Goal: Information Seeking & Learning: Learn about a topic

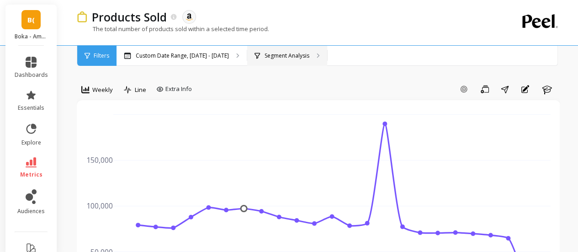
click at [294, 55] on p "Segment Analysis" at bounding box center [287, 55] width 45 height 7
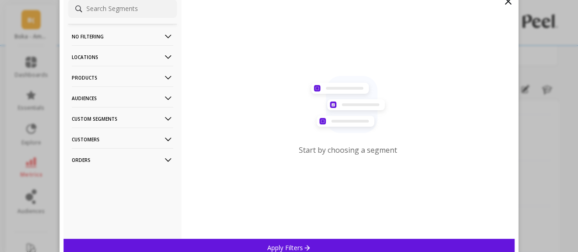
click at [163, 140] on icon at bounding box center [168, 139] width 10 height 10
click at [163, 75] on icon at bounding box center [168, 78] width 10 height 10
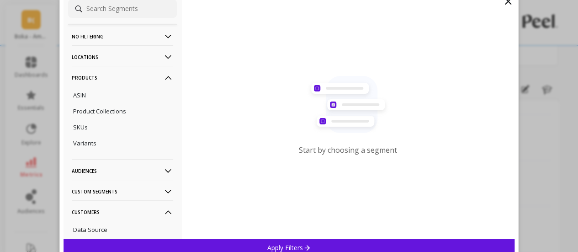
click at [163, 171] on icon at bounding box center [168, 171] width 10 height 10
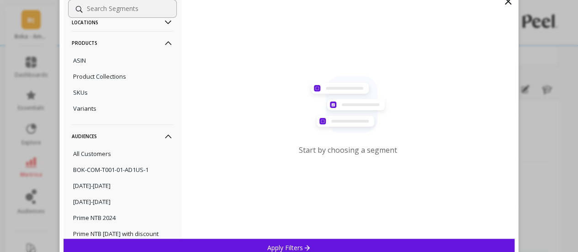
scroll to position [36, 0]
click at [165, 137] on icon at bounding box center [168, 135] width 6 height 4
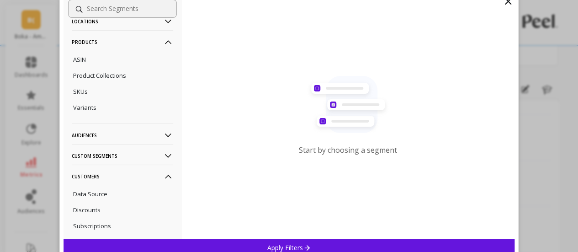
click at [163, 41] on icon at bounding box center [168, 42] width 10 height 10
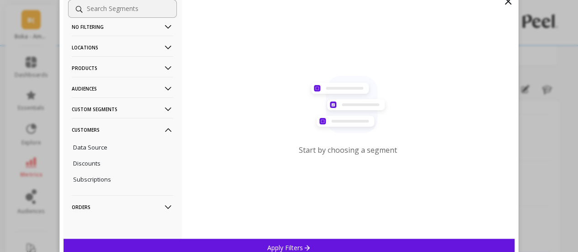
scroll to position [10, 0]
click at [505, 3] on icon at bounding box center [508, 1] width 11 height 11
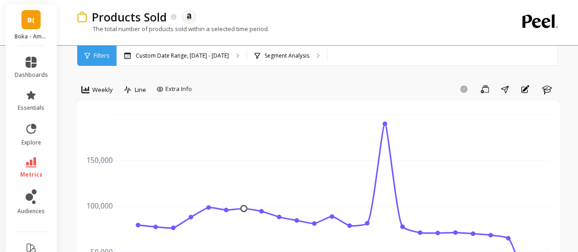
click at [37, 25] on link "B(" at bounding box center [30, 19] width 19 height 19
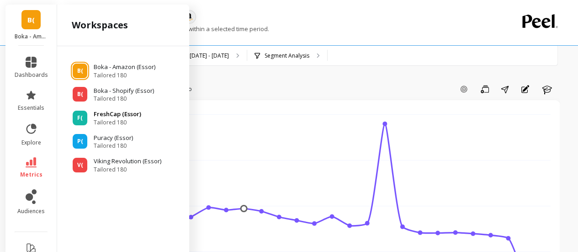
click at [109, 114] on p "FreshCap (Essor)" at bounding box center [118, 114] width 48 height 9
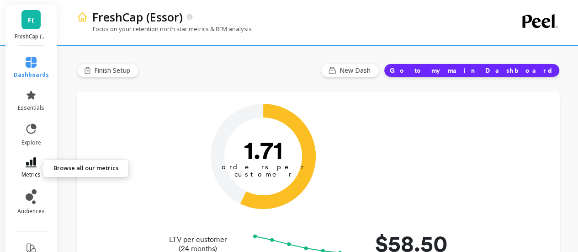
click at [27, 164] on icon at bounding box center [31, 162] width 11 height 10
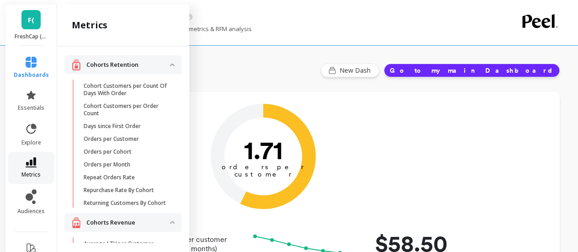
scroll to position [770, 0]
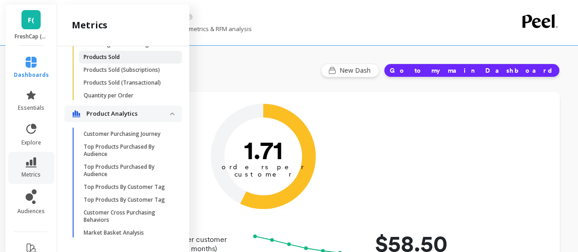
click at [102, 61] on p "Products Sold" at bounding box center [102, 56] width 36 height 7
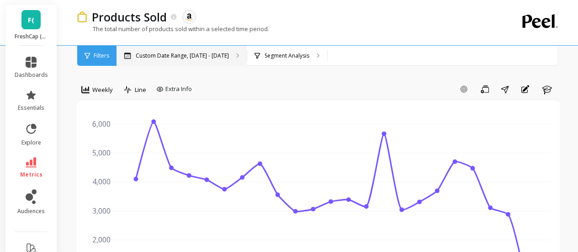
click at [211, 56] on p "Custom Date Range, [DATE] - [DATE]" at bounding box center [182, 55] width 93 height 7
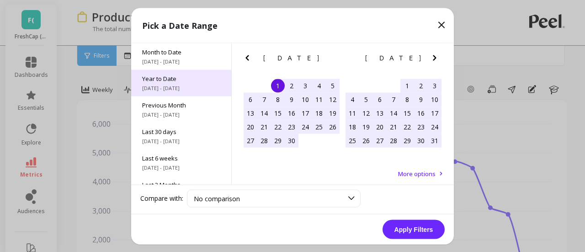
click at [181, 84] on span "[DATE] - [DATE]" at bounding box center [181, 87] width 78 height 7
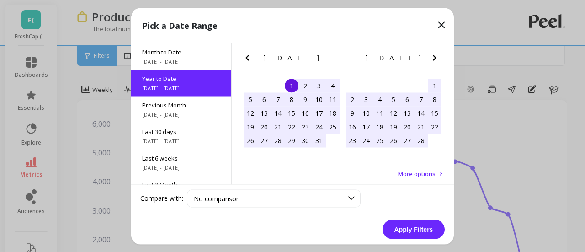
click at [413, 226] on button "Apply Filters" at bounding box center [414, 228] width 62 height 19
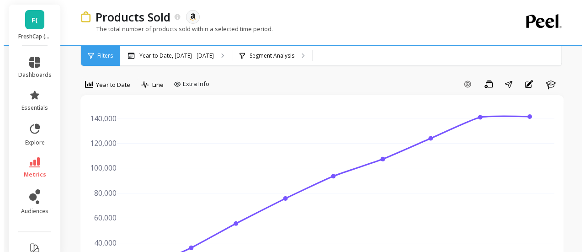
scroll to position [5, 0]
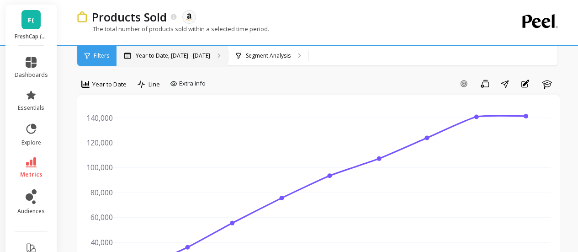
click at [188, 54] on p "Year to Date, [DATE] - [DATE]" at bounding box center [173, 55] width 75 height 7
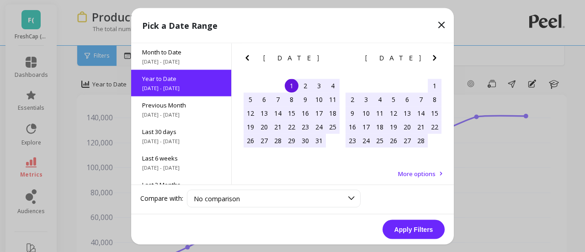
click at [188, 54] on span "Month to Date" at bounding box center [181, 52] width 78 height 8
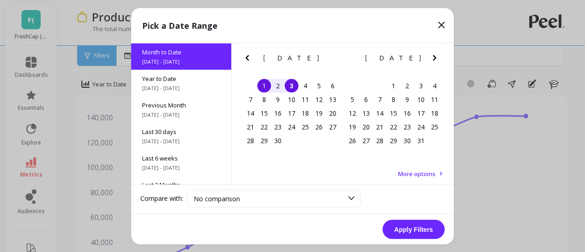
click at [414, 225] on button "Apply Filters" at bounding box center [414, 228] width 62 height 19
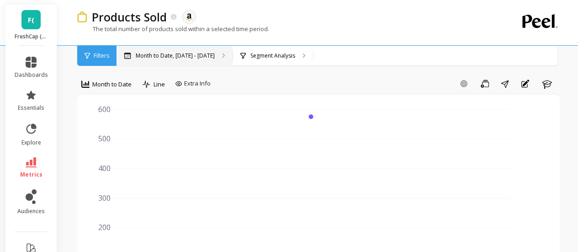
click at [183, 57] on p "Month to Date, [DATE] - [DATE]" at bounding box center [175, 55] width 79 height 7
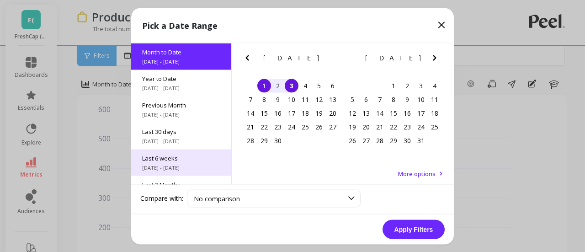
scroll to position [32, 0]
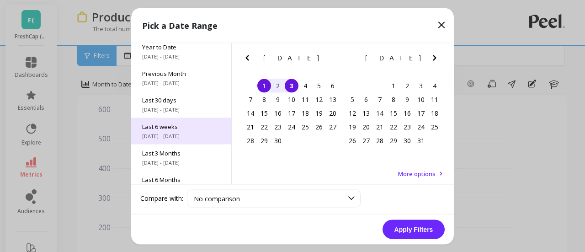
click at [169, 157] on div "Last 3 Months [DATE] - [DATE]" at bounding box center [181, 157] width 100 height 27
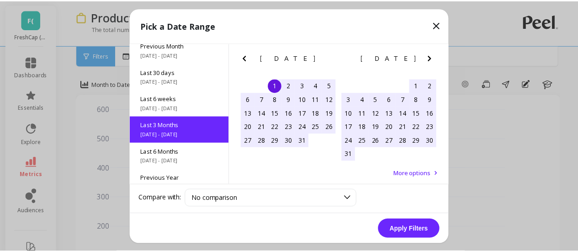
scroll to position [75, 0]
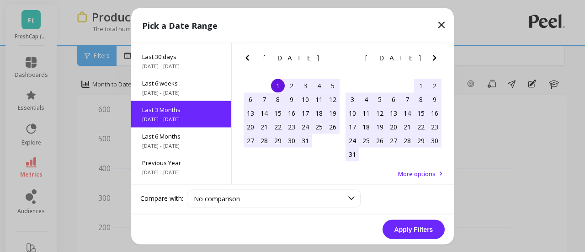
click at [400, 225] on button "Apply Filters" at bounding box center [414, 228] width 62 height 19
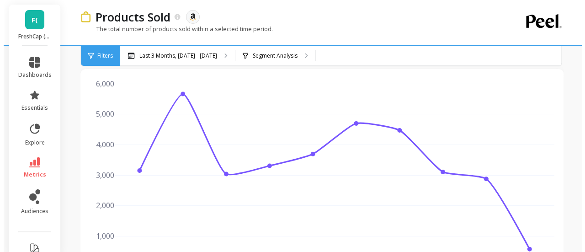
scroll to position [40, 0]
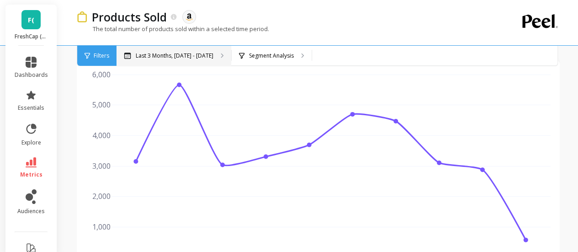
click at [195, 55] on p "Last 3 Months, [DATE] - [DATE]" at bounding box center [175, 55] width 78 height 7
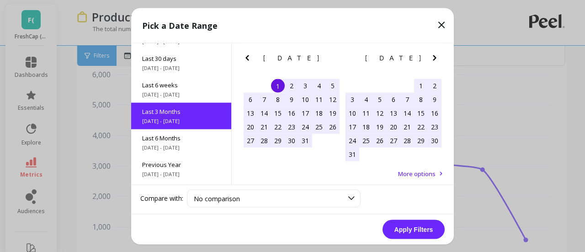
scroll to position [75, 0]
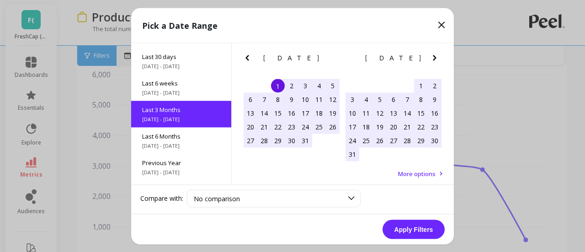
click at [195, 55] on div "Month to Date [DATE] - [DATE] Year to Date [DATE] - [DATE] Previous Month [DATE…" at bounding box center [181, 113] width 101 height 141
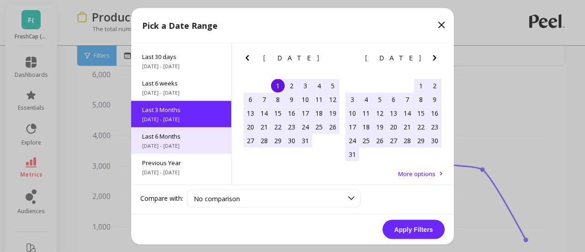
click at [186, 141] on div "Last 6 Months [DATE] - [DATE]" at bounding box center [181, 140] width 100 height 27
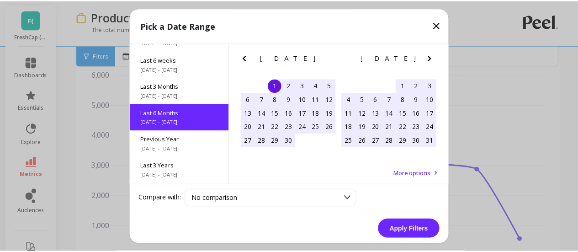
scroll to position [101, 0]
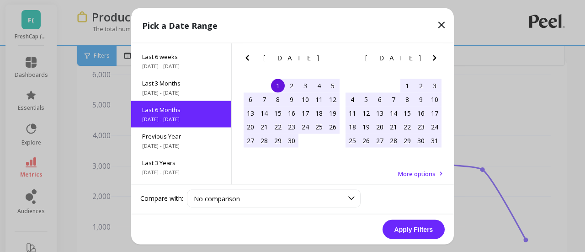
click at [403, 224] on button "Apply Filters" at bounding box center [414, 228] width 62 height 19
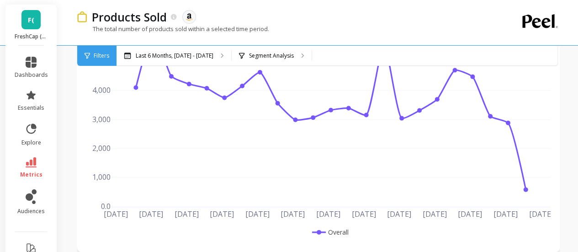
scroll to position [91, 0]
click at [92, 57] on div "Filters" at bounding box center [96, 56] width 39 height 20
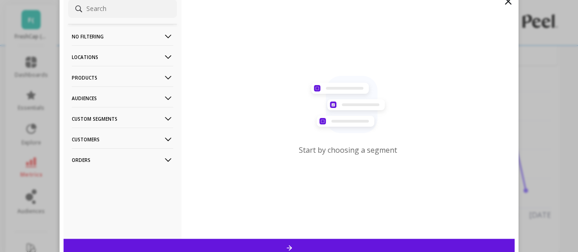
click at [506, 1] on icon at bounding box center [508, 1] width 11 height 11
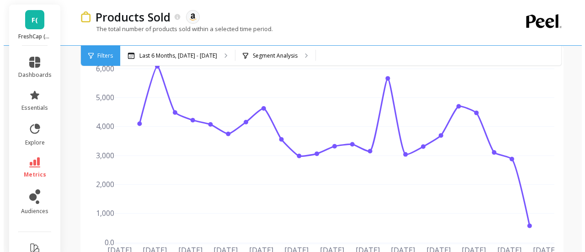
scroll to position [55, 0]
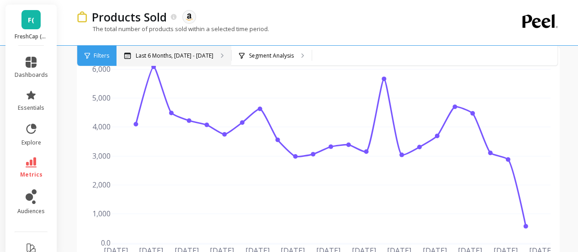
click at [128, 53] on icon at bounding box center [127, 56] width 6 height 6
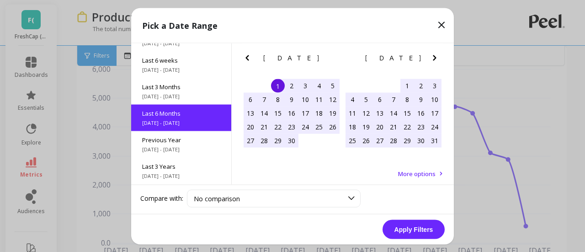
scroll to position [100, 0]
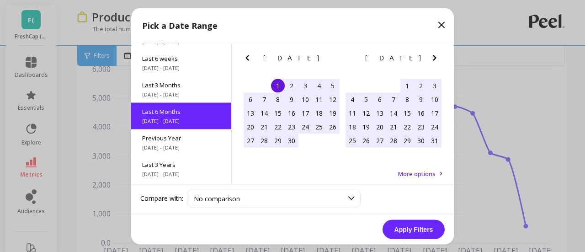
click at [423, 227] on button "Apply Filters" at bounding box center [414, 228] width 62 height 19
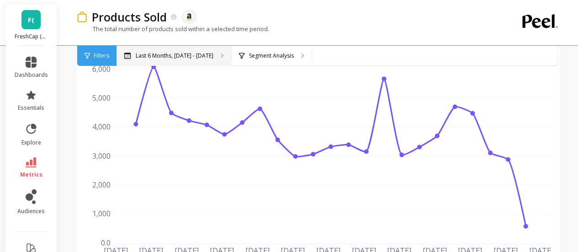
click at [143, 54] on p "Last 6 Months, [DATE] - [DATE]" at bounding box center [175, 55] width 78 height 7
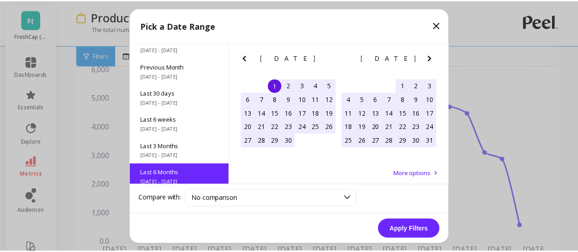
scroll to position [0, 0]
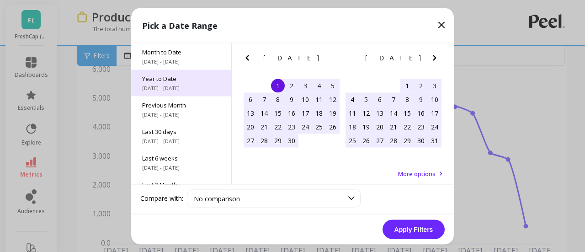
click at [190, 85] on span "[DATE] - [DATE]" at bounding box center [181, 87] width 78 height 7
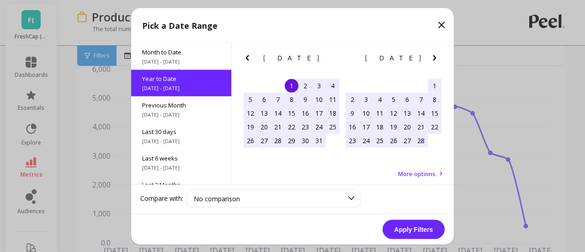
click at [422, 232] on button "Apply Filters" at bounding box center [414, 228] width 62 height 19
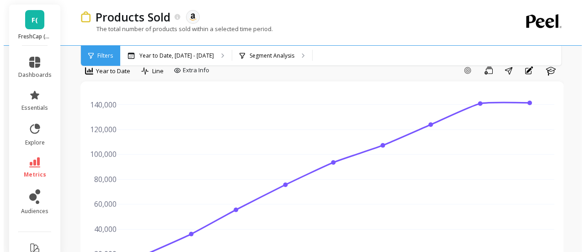
scroll to position [13, 0]
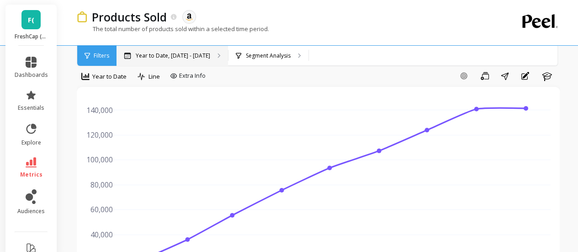
click at [197, 58] on p "Year to Date, [DATE] - [DATE]" at bounding box center [173, 55] width 75 height 7
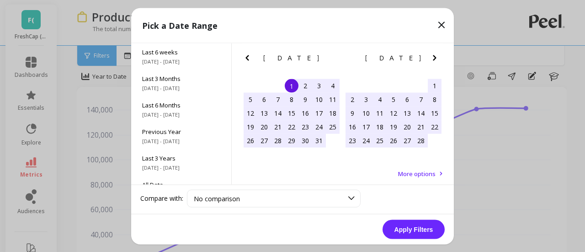
scroll to position [107, 0]
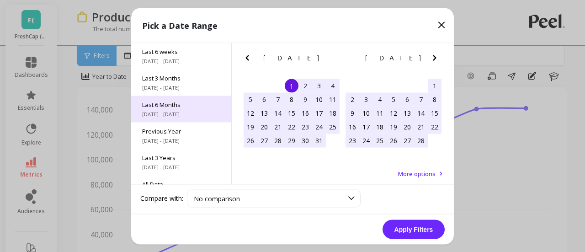
click at [176, 108] on div "Last 6 Months [DATE] - [DATE]" at bounding box center [181, 109] width 100 height 27
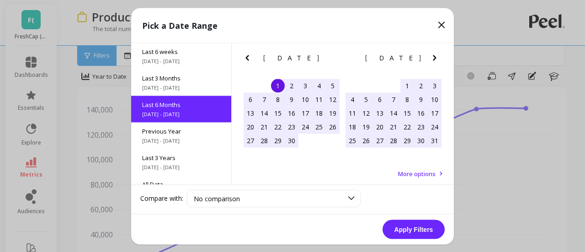
scroll to position [101, 0]
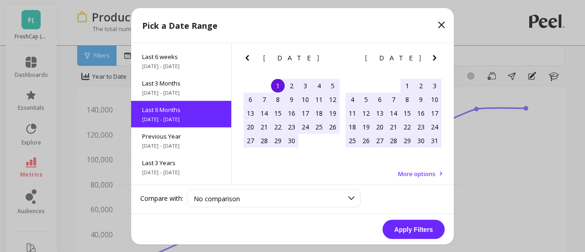
click at [402, 223] on button "Apply Filters" at bounding box center [414, 228] width 62 height 19
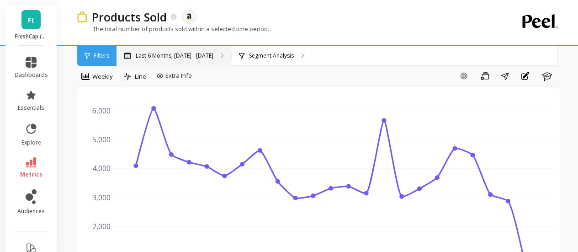
click at [184, 55] on p "Last 6 Months, [DATE] - [DATE]" at bounding box center [175, 55] width 78 height 7
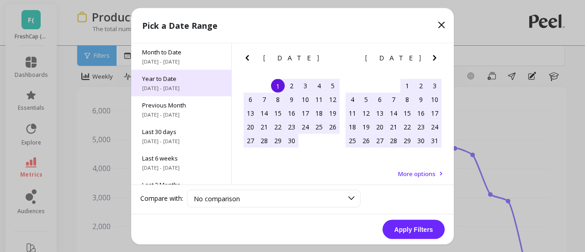
click at [164, 82] on div "Year to Date [DATE] - [DATE]" at bounding box center [181, 82] width 100 height 27
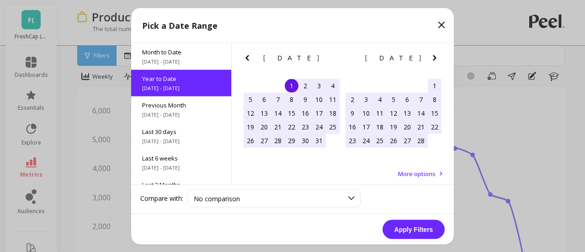
click at [432, 229] on button "Apply Filters" at bounding box center [414, 228] width 62 height 19
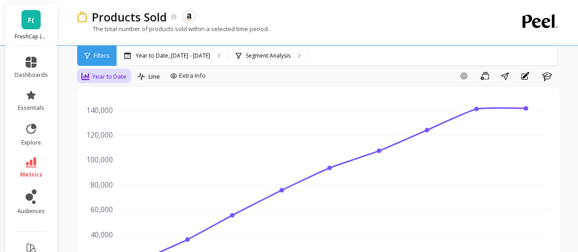
click at [89, 76] on icon at bounding box center [85, 76] width 8 height 8
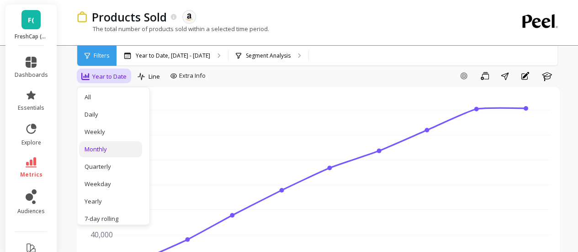
click at [101, 145] on div "Monthly" at bounding box center [111, 149] width 52 height 9
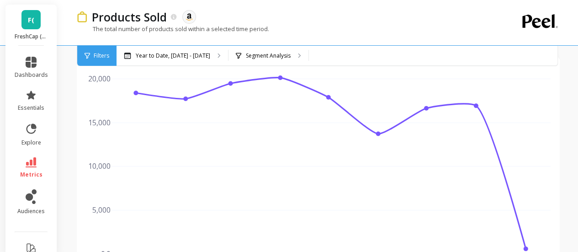
scroll to position [41, 0]
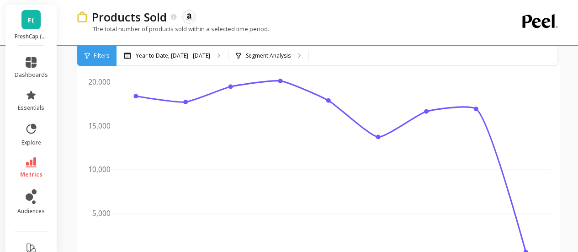
click at [92, 57] on div "Filters" at bounding box center [96, 56] width 39 height 20
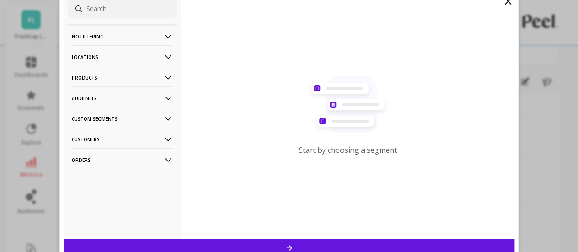
scroll to position [0, 0]
click at [136, 79] on p "Products" at bounding box center [122, 77] width 101 height 23
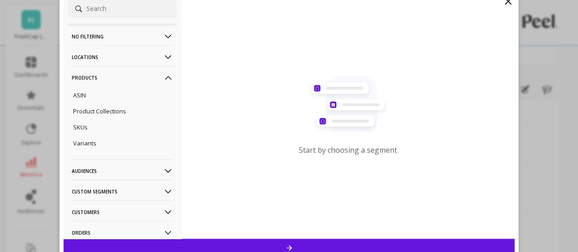
click at [136, 79] on p "Products" at bounding box center [122, 77] width 101 height 23
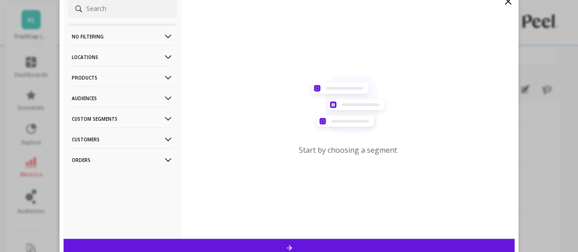
click at [133, 95] on p "Audiences" at bounding box center [122, 97] width 101 height 23
click at [129, 116] on p "Custom Segments" at bounding box center [122, 118] width 101 height 23
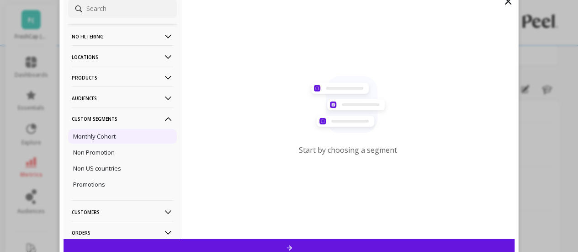
click at [96, 139] on p "Monthly Cohort" at bounding box center [94, 136] width 43 height 8
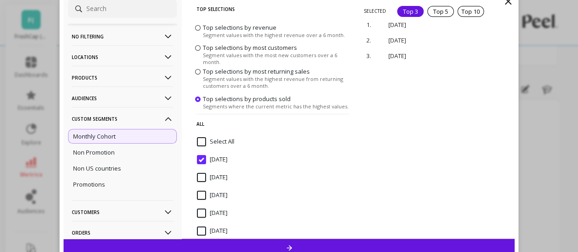
click at [201, 139] on input "Select All" at bounding box center [215, 141] width 37 height 9
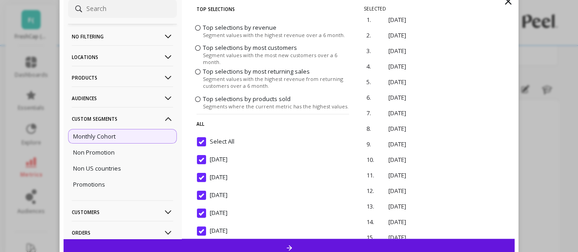
click at [201, 139] on input "Select All" at bounding box center [215, 141] width 37 height 9
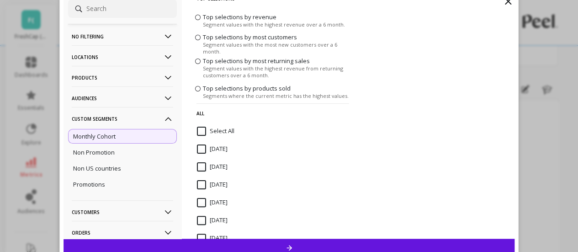
scroll to position [5, 0]
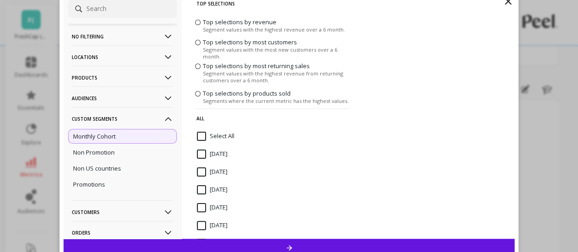
click at [163, 117] on Segments-icon at bounding box center [168, 119] width 10 height 10
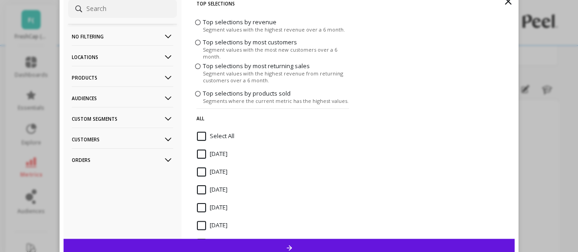
click at [149, 138] on p "Customers" at bounding box center [122, 139] width 101 height 23
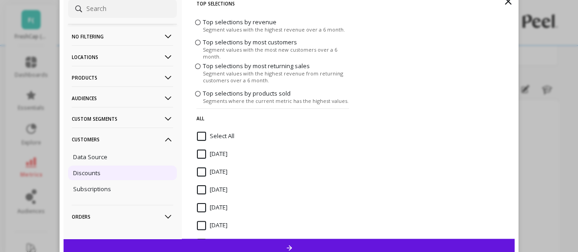
click at [82, 175] on p "Discounts" at bounding box center [86, 173] width 27 height 8
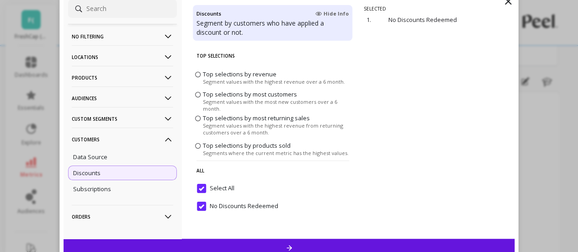
scroll to position [8, 0]
click at [507, 1] on icon at bounding box center [508, 1] width 11 height 11
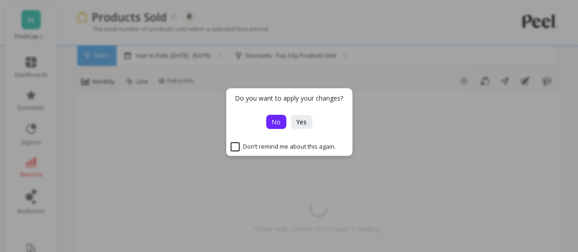
click at [278, 124] on span "No" at bounding box center [276, 121] width 9 height 9
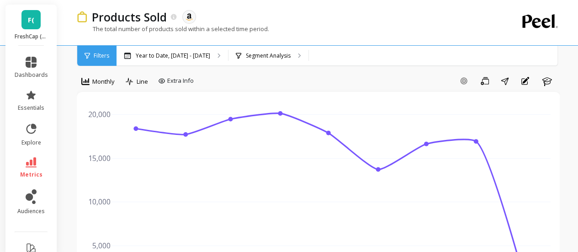
click at [92, 58] on div "Filters" at bounding box center [96, 56] width 39 height 20
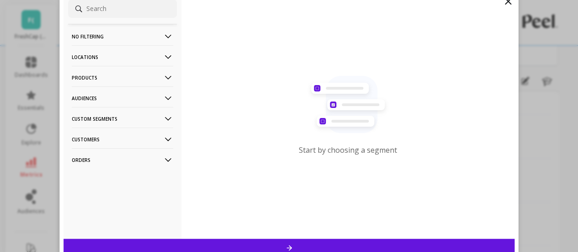
click at [124, 139] on p "Customers" at bounding box center [122, 139] width 101 height 23
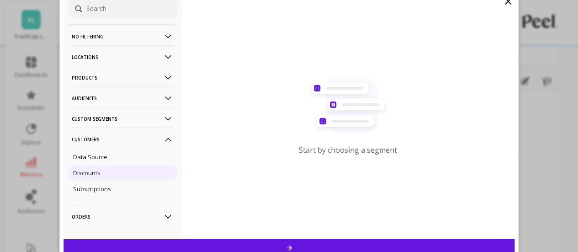
click at [90, 175] on p "Discounts" at bounding box center [86, 173] width 27 height 8
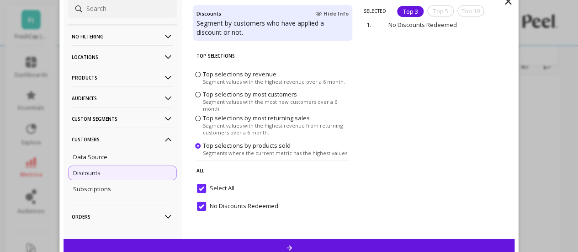
scroll to position [19, 0]
click at [198, 75] on span at bounding box center [197, 73] width 5 height 5
click at [0, 0] on input "Top selections by revenue Segment values with the highest revenue over a 6 mont…" at bounding box center [0, 0] width 0 height 0
click at [98, 185] on p "Subscriptions" at bounding box center [92, 189] width 38 height 8
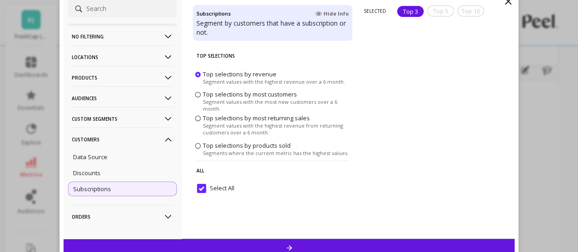
click at [199, 96] on span at bounding box center [197, 94] width 5 height 5
click at [0, 0] on input "Top selections by most customers Segment values with the most new customers ove…" at bounding box center [0, 0] width 0 height 0
click at [121, 119] on p "Custom Segments" at bounding box center [122, 118] width 101 height 23
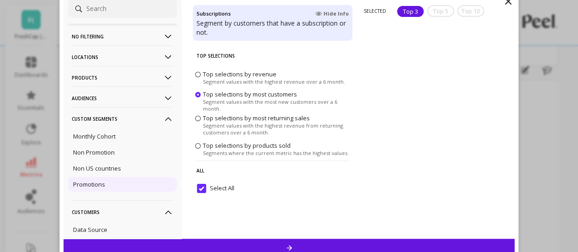
click at [98, 182] on p "Promotions" at bounding box center [89, 184] width 32 height 8
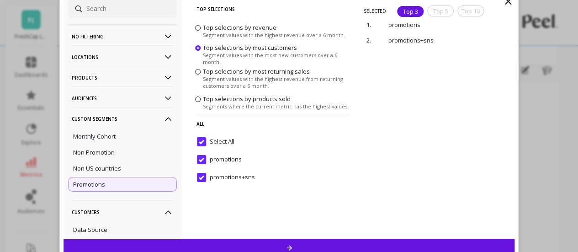
click at [337, 244] on div at bounding box center [290, 248] width 452 height 18
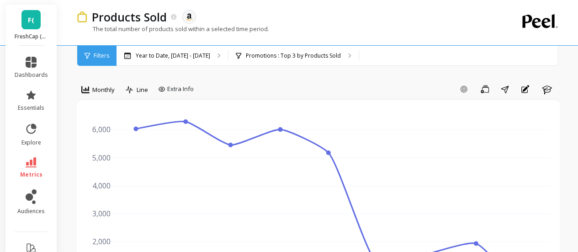
click at [101, 55] on span "Filters" at bounding box center [102, 55] width 16 height 7
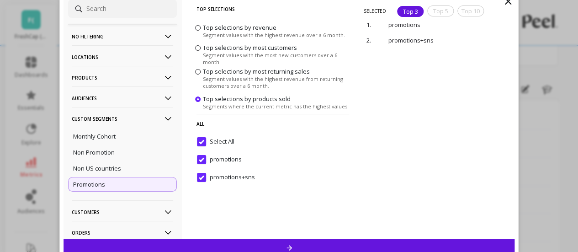
click at [196, 157] on div "promotions" at bounding box center [273, 164] width 160 height 27
click at [267, 241] on div at bounding box center [290, 248] width 452 height 18
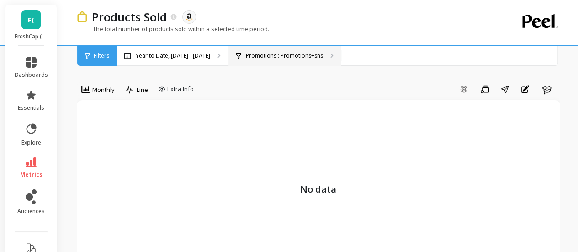
click at [243, 59] on div "Promotions : Promotions+sns" at bounding box center [285, 56] width 112 height 20
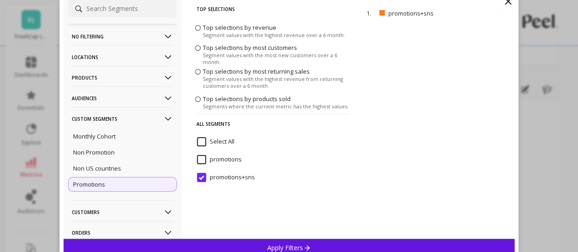
click at [201, 143] on input "Select All" at bounding box center [215, 141] width 37 height 9
click at [163, 119] on Segments-icon at bounding box center [168, 119] width 10 height 10
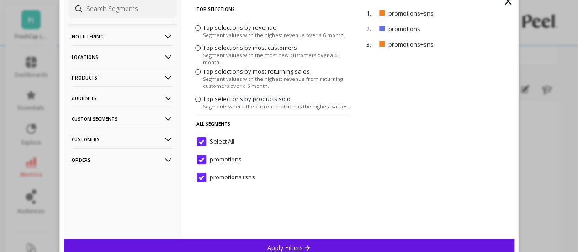
click at [507, 1] on icon at bounding box center [508, 1] width 11 height 11
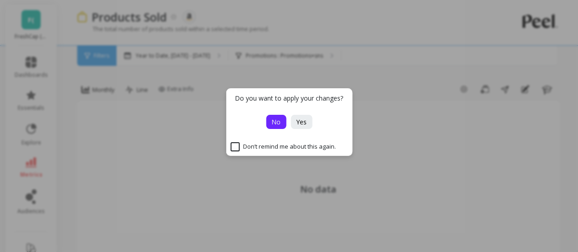
click at [273, 118] on span "No" at bounding box center [276, 121] width 9 height 9
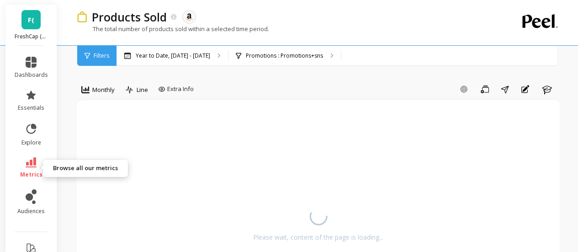
click at [26, 165] on icon at bounding box center [31, 162] width 11 height 10
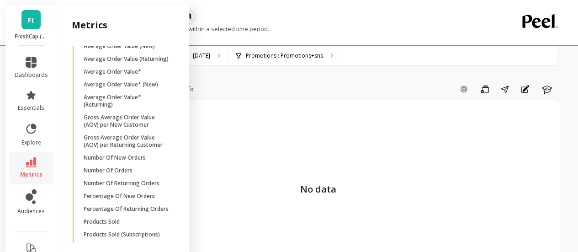
scroll to position [608, 0]
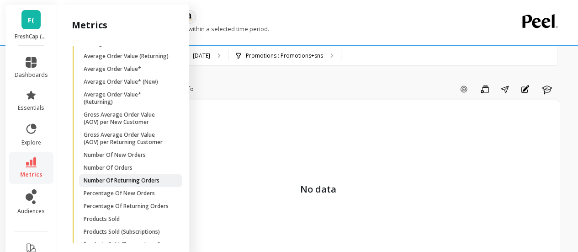
click at [133, 184] on p "Number Of Returning Orders" at bounding box center [122, 180] width 76 height 7
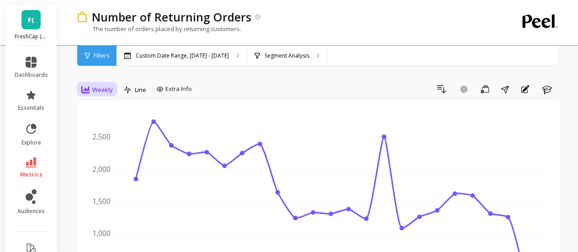
click at [101, 89] on span "Weekly" at bounding box center [102, 89] width 21 height 9
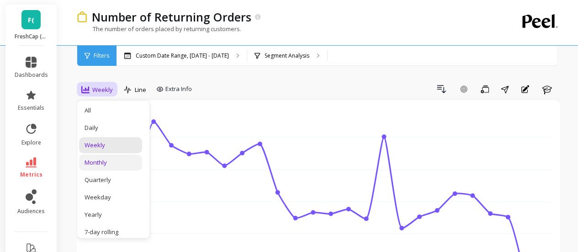
click at [105, 162] on div "Monthly" at bounding box center [111, 162] width 52 height 9
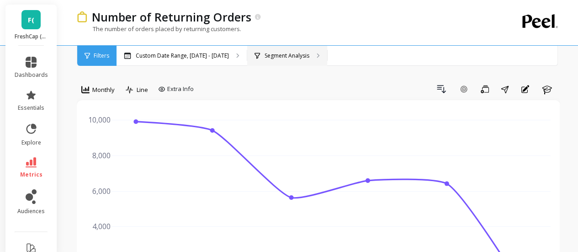
click at [288, 54] on p "Segment Analysis" at bounding box center [287, 55] width 45 height 7
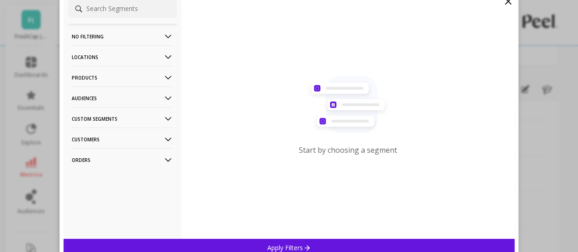
click at [123, 118] on p "Custom Segments" at bounding box center [122, 118] width 101 height 23
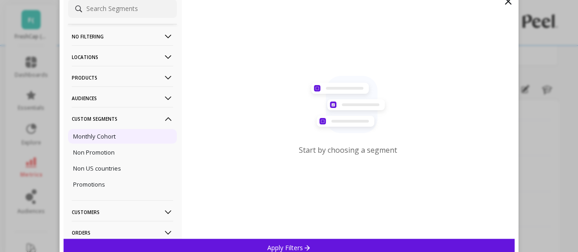
click at [102, 136] on p "Monthly Cohort" at bounding box center [94, 136] width 43 height 8
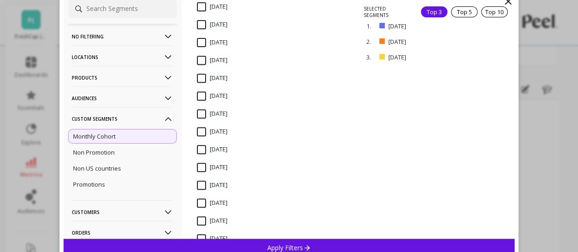
scroll to position [153, 0]
click at [204, 183] on input "[DATE]" at bounding box center [212, 184] width 31 height 9
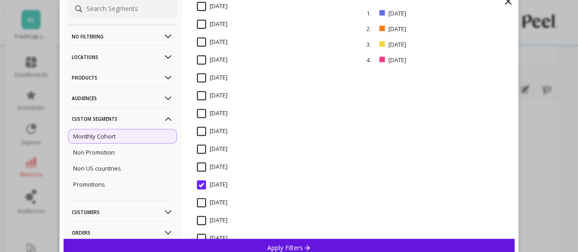
click at [203, 220] on input "[DATE]" at bounding box center [212, 220] width 31 height 9
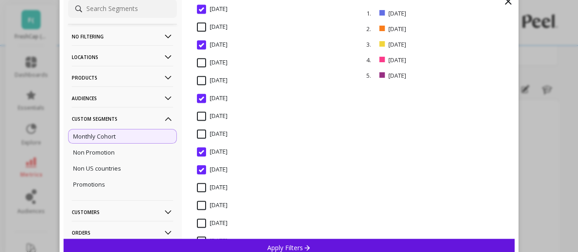
scroll to position [0, 0]
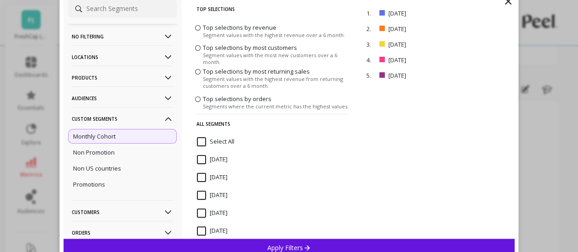
click at [205, 141] on input "Select All" at bounding box center [215, 141] width 37 height 9
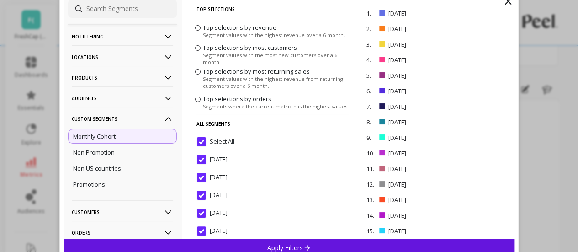
click at [205, 141] on input "Select All" at bounding box center [215, 141] width 37 height 9
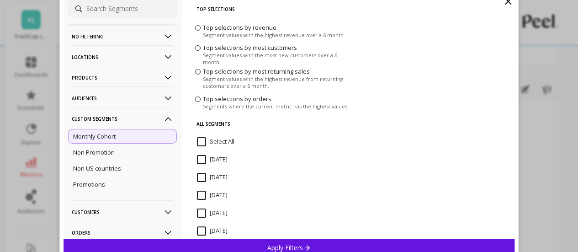
scroll to position [17, 0]
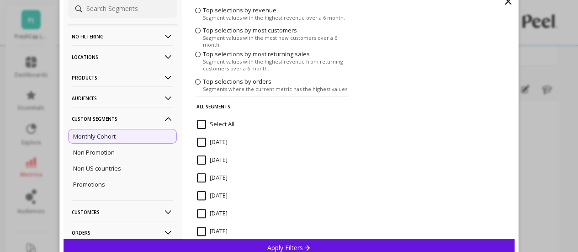
click at [204, 179] on input "[DATE]" at bounding box center [212, 177] width 31 height 9
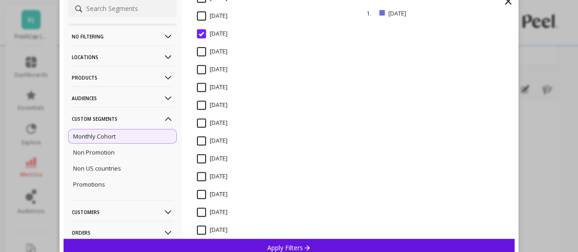
scroll to position [162, 0]
click at [195, 175] on div "[DATE]" at bounding box center [273, 180] width 160 height 27
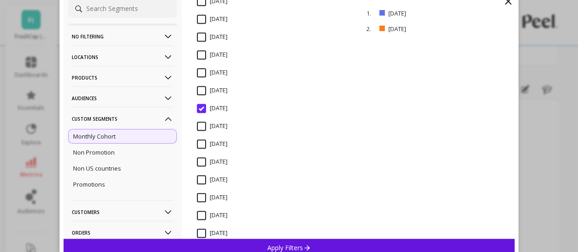
scroll to position [230, 0]
click at [199, 139] on input "[DATE]" at bounding box center [212, 143] width 31 height 9
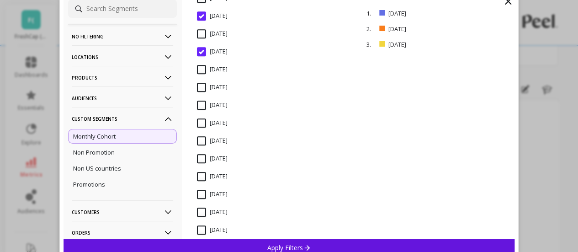
click at [199, 212] on input "[DATE]" at bounding box center [212, 212] width 31 height 9
click at [235, 244] on div "Apply Filters" at bounding box center [290, 248] width 452 height 18
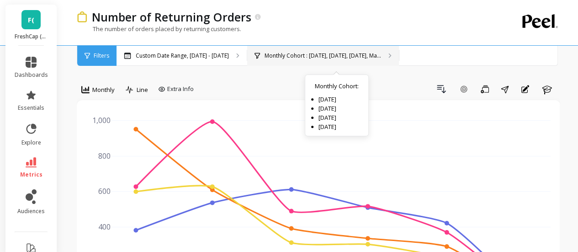
click at [283, 54] on p "Monthly Cohort : [DATE], [DATE], [DATE], Ma..." at bounding box center [323, 55] width 117 height 7
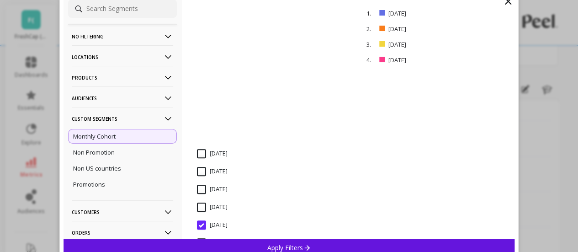
scroll to position [492, 0]
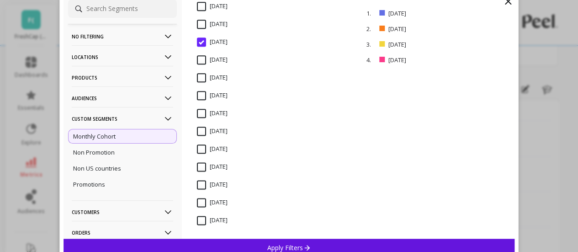
click at [299, 241] on div "Apply Filters" at bounding box center [290, 248] width 452 height 18
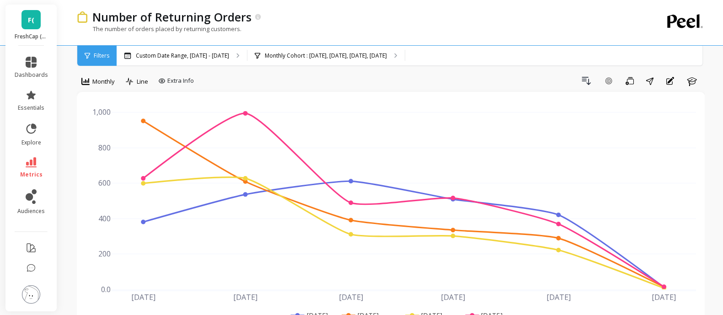
scroll to position [11, 0]
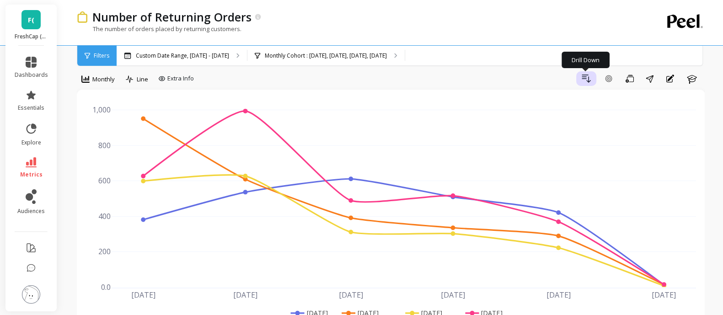
click at [585, 78] on button "Drill Down" at bounding box center [586, 78] width 20 height 15
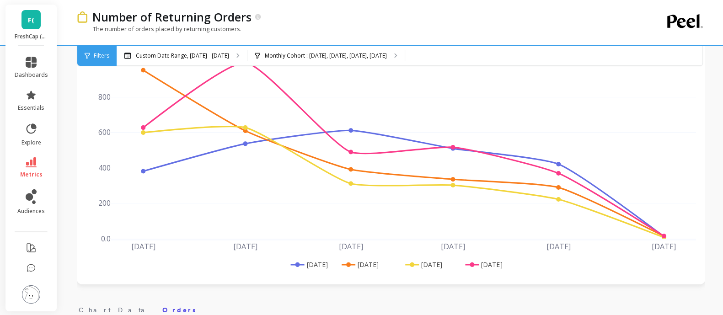
scroll to position [0, 0]
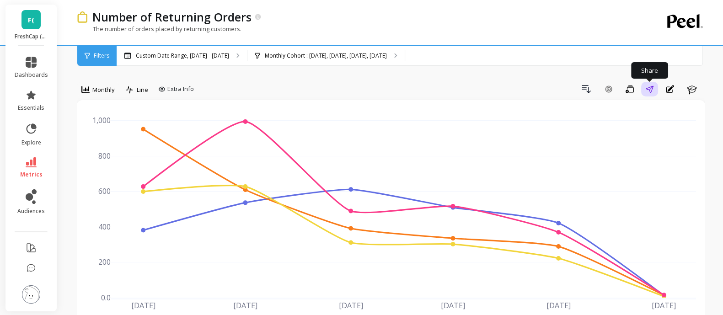
click at [585, 89] on icon "button" at bounding box center [649, 88] width 7 height 7
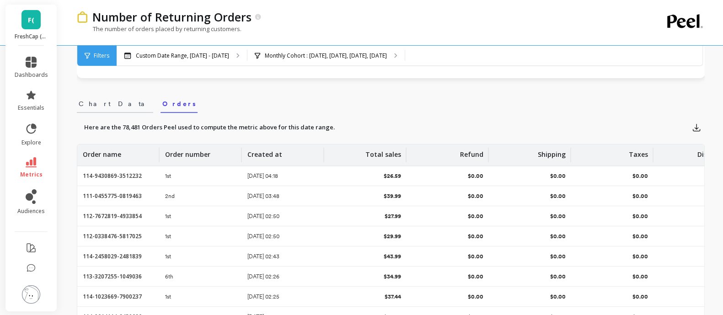
click at [94, 100] on span "Chart Data" at bounding box center [115, 103] width 73 height 9
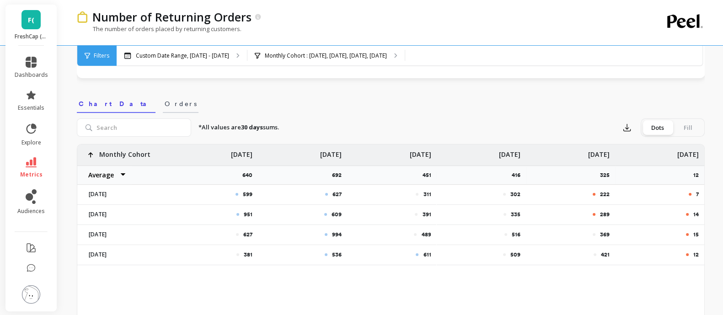
click at [165, 104] on span "Orders" at bounding box center [181, 103] width 32 height 9
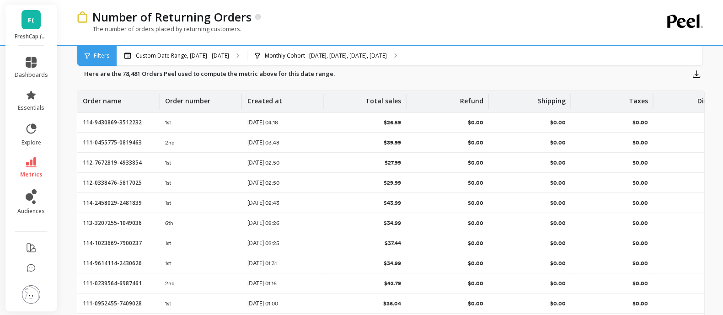
scroll to position [0, 40]
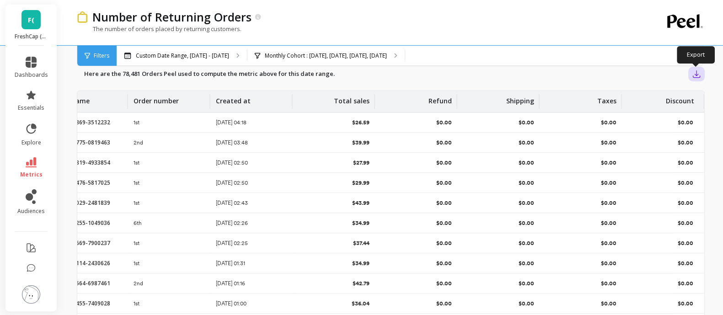
click at [585, 77] on icon "button" at bounding box center [696, 74] width 7 height 7
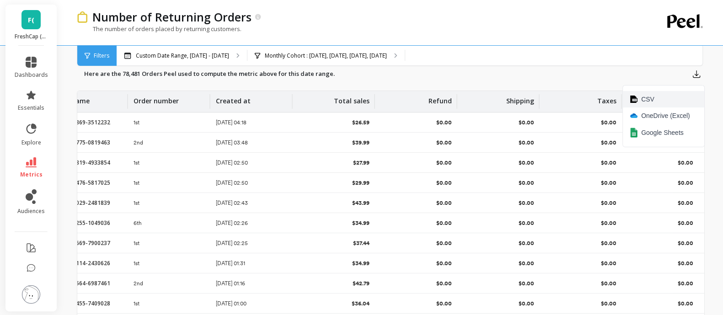
click at [585, 101] on button "CSV" at bounding box center [663, 99] width 81 height 16
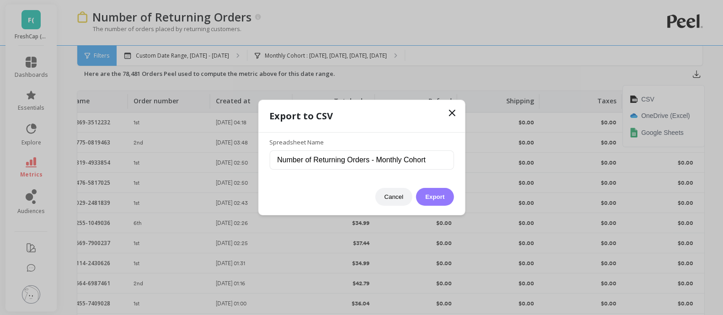
click at [433, 192] on button "Export" at bounding box center [434, 197] width 37 height 18
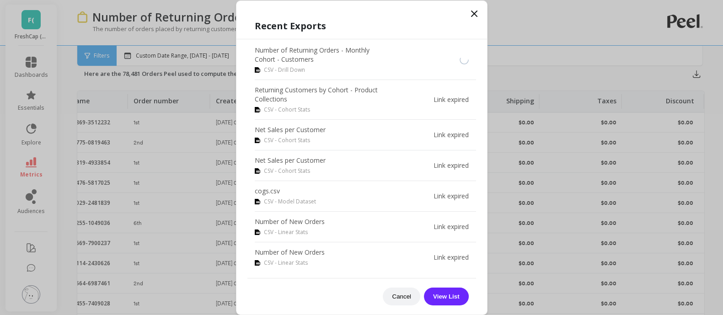
scroll to position [393, 0]
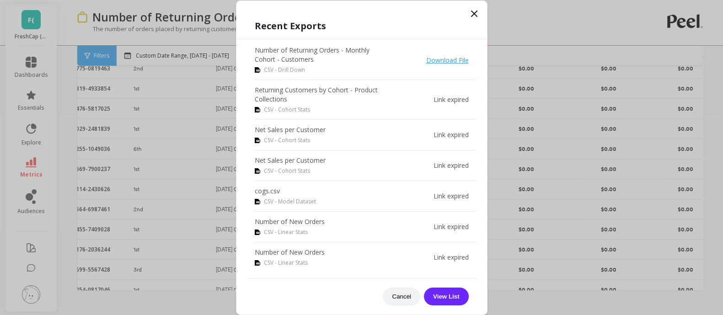
click at [432, 56] on link "Download File" at bounding box center [447, 60] width 43 height 9
click at [304, 88] on p "Returning Customers by Cohort - Product Collections" at bounding box center [319, 94] width 128 height 18
click at [470, 11] on icon at bounding box center [474, 13] width 11 height 11
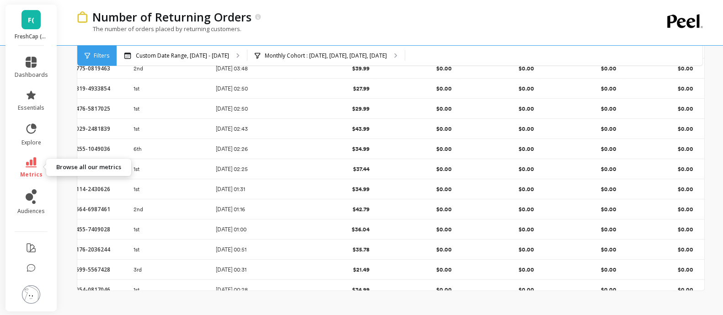
click at [32, 165] on icon at bounding box center [31, 162] width 11 height 10
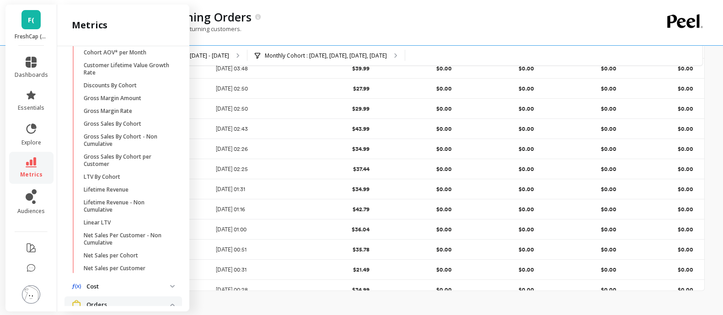
scroll to position [0, 0]
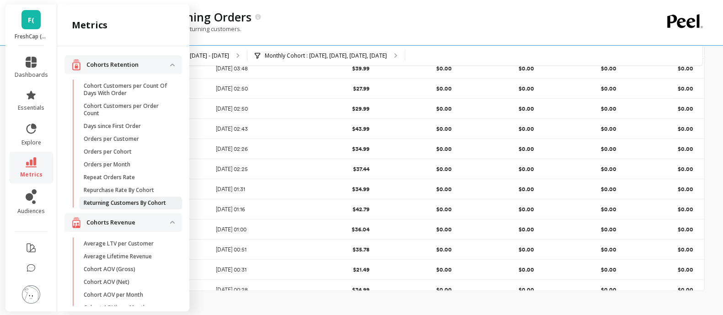
click at [129, 202] on p "Returning Customers By Cohort" at bounding box center [125, 202] width 82 height 7
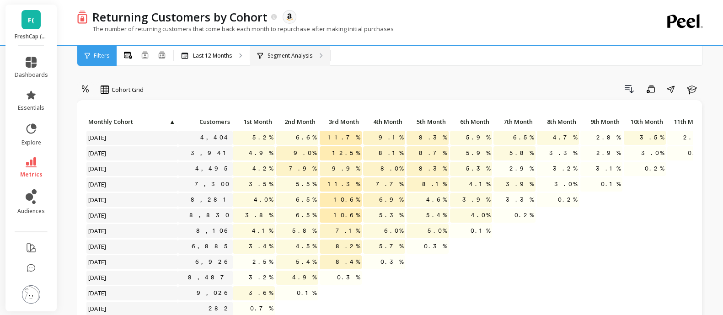
click at [276, 58] on p "Segment Analysis" at bounding box center [289, 55] width 45 height 7
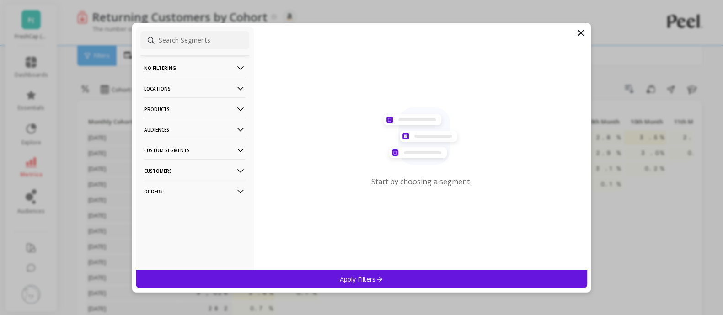
click at [218, 111] on p "Products" at bounding box center [194, 108] width 101 height 23
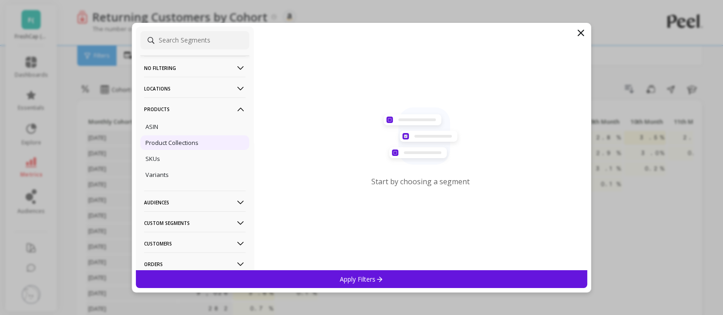
click at [182, 143] on p "Product Collections" at bounding box center [171, 143] width 53 height 8
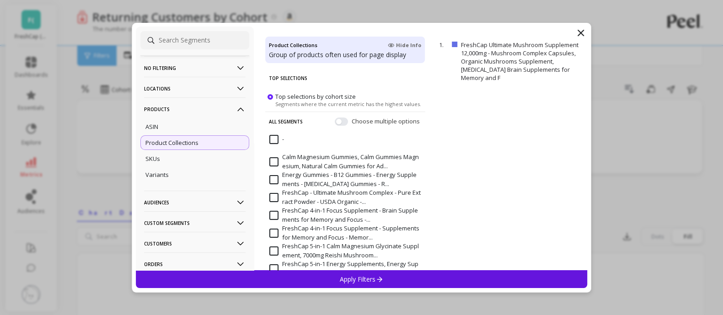
click at [272, 138] on input "-" at bounding box center [276, 139] width 15 height 9
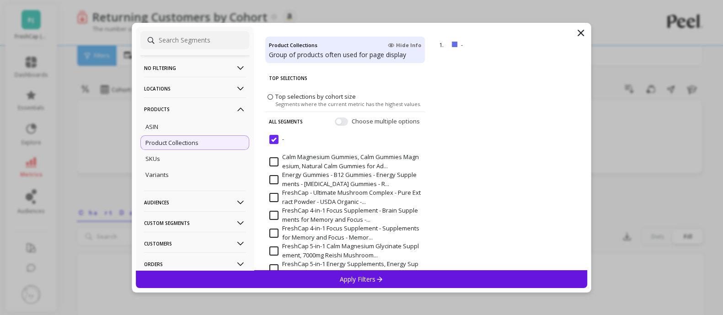
click at [272, 138] on input "-" at bounding box center [276, 139] width 15 height 9
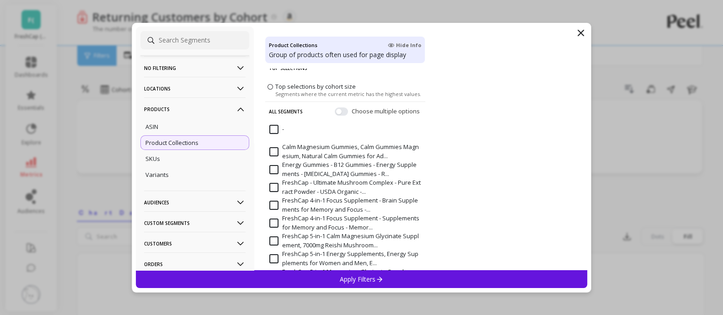
scroll to position [11, 0]
click at [270, 86] on span at bounding box center [269, 85] width 5 height 5
click at [0, 0] on input "Top selections by cohort size Segments where the current metric has the highest…" at bounding box center [0, 0] width 0 height 0
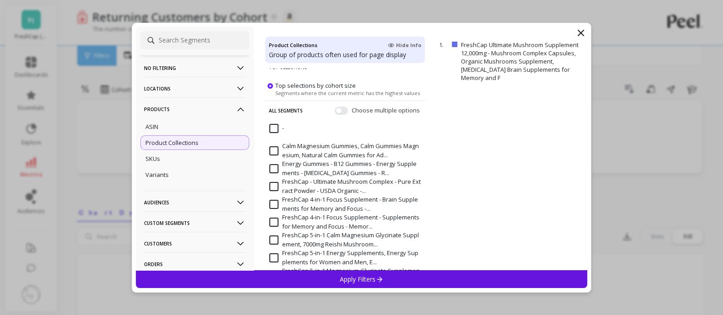
click at [398, 251] on div "Apply Filters" at bounding box center [362, 279] width 452 height 18
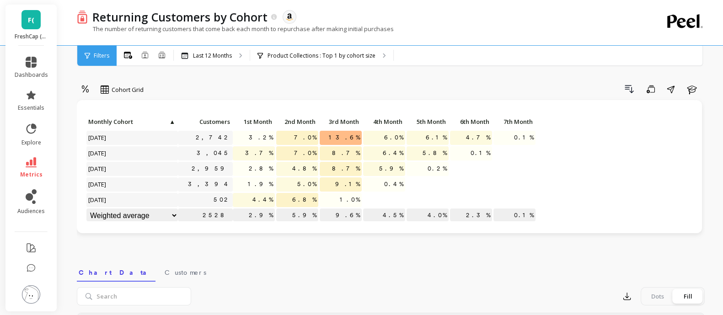
scroll to position [3, 0]
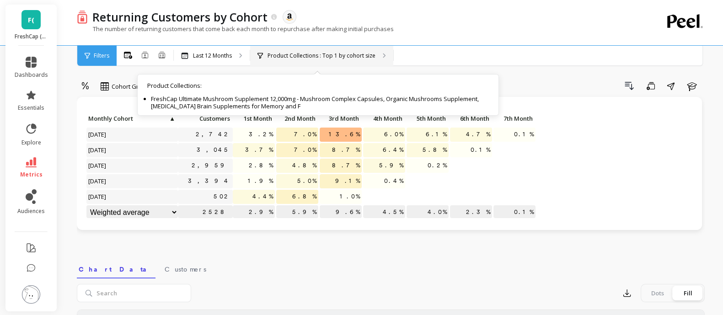
click at [319, 49] on div "Product Collections : Top 1 by cohort size Product Collections : FreshCap Ultim…" at bounding box center [321, 56] width 143 height 20
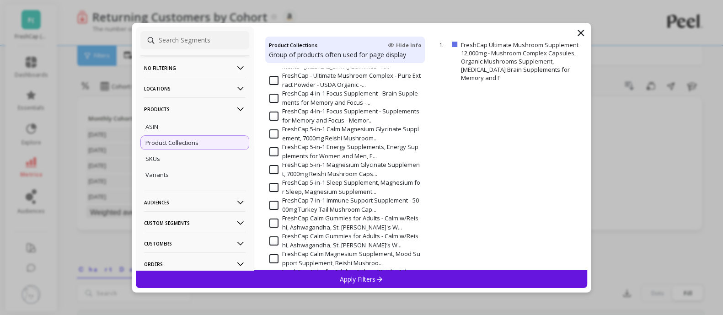
scroll to position [0, 0]
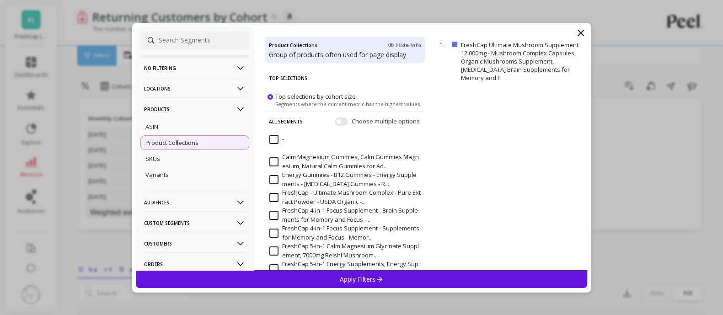
click at [582, 30] on icon at bounding box center [580, 32] width 11 height 11
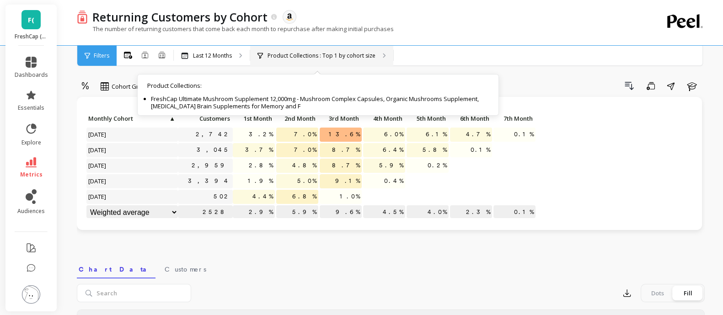
click at [383, 54] on icon at bounding box center [384, 55] width 2 height 4
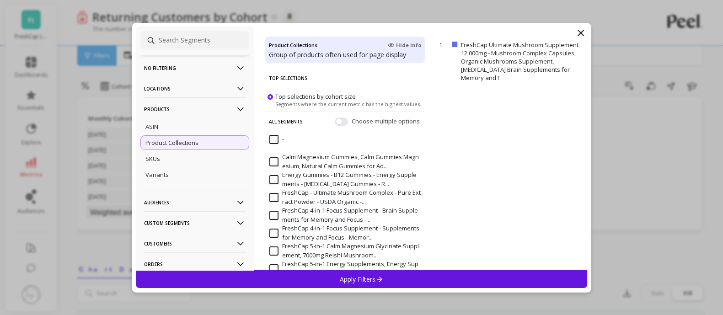
click at [185, 69] on p "No filtering" at bounding box center [194, 67] width 101 height 23
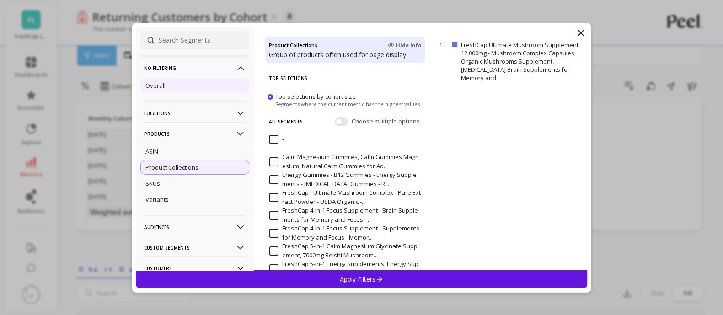
click at [156, 82] on p "Overall" at bounding box center [155, 85] width 20 height 8
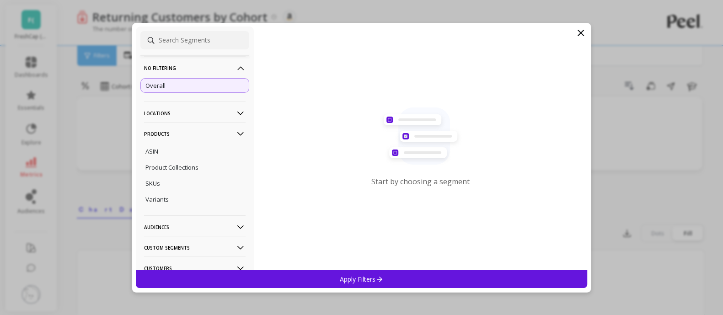
click at [356, 251] on p "Apply Filters" at bounding box center [361, 279] width 43 height 9
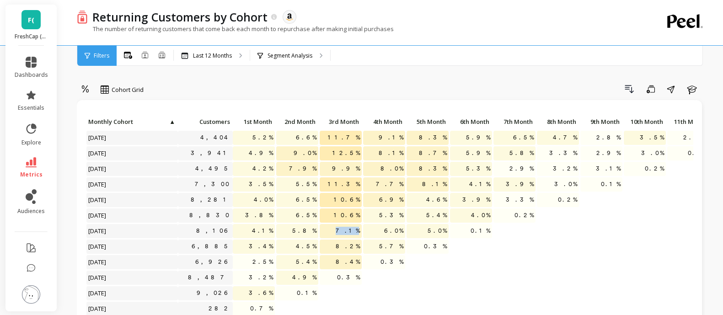
drag, startPoint x: 358, startPoint y: 232, endPoint x: 337, endPoint y: 230, distance: 21.2
click at [337, 230] on p "7.1%" at bounding box center [341, 231] width 42 height 14
click at [403, 97] on div "Cohort Grid Drill Down Save Share Learn" at bounding box center [391, 91] width 628 height 18
click at [287, 51] on div "Segment Analysis" at bounding box center [290, 56] width 80 height 20
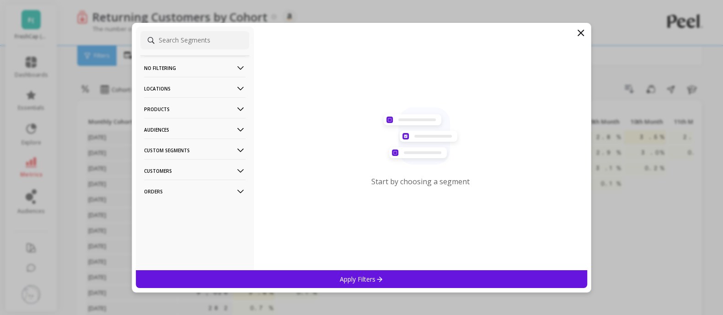
click at [576, 28] on icon at bounding box center [580, 32] width 11 height 11
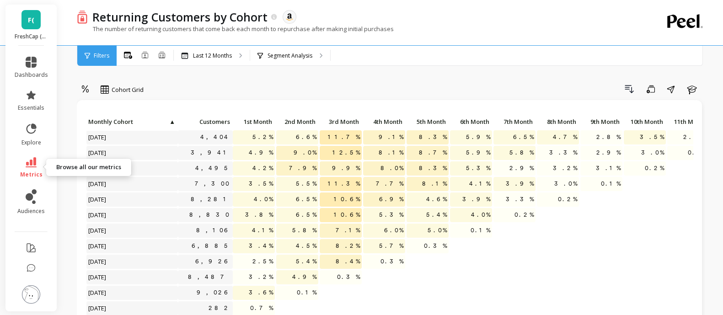
click at [39, 162] on link "metrics" at bounding box center [31, 167] width 33 height 21
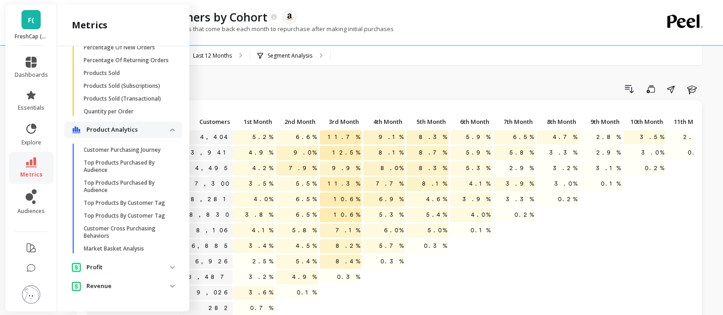
scroll to position [760, 0]
click at [136, 207] on p "Top Products By Customer Tag" at bounding box center [124, 202] width 81 height 7
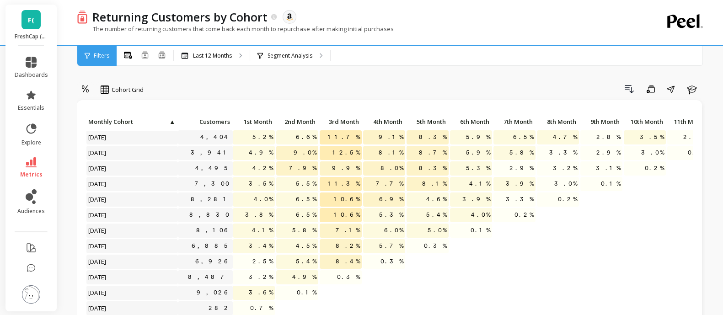
scroll to position [0, 0]
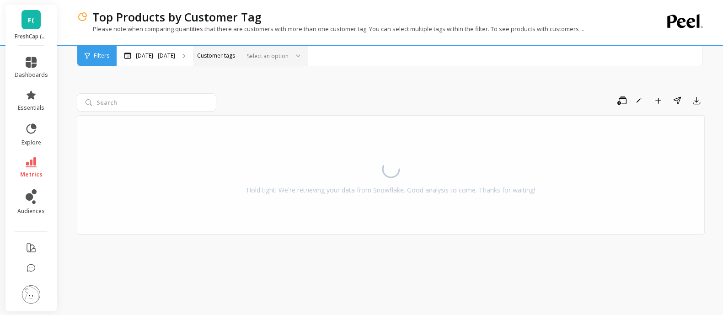
click at [300, 52] on div at bounding box center [294, 56] width 11 height 20
click at [37, 158] on link "metrics" at bounding box center [31, 167] width 33 height 21
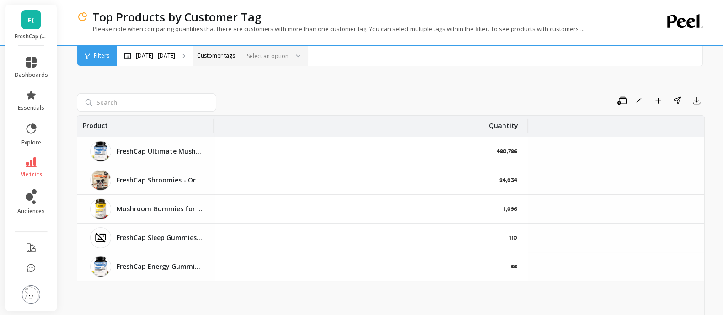
click at [499, 67] on div "Save Rename Add to Dashboard Share Export Product Quantity FreshCap Ultimate Mu…" at bounding box center [391, 231] width 628 height 366
click at [300, 53] on div at bounding box center [294, 56] width 11 height 20
click at [392, 58] on div "Jan 11, 2022 - Sep 2, 2025 Customer tags Select an option" at bounding box center [414, 56] width 594 height 20
click at [105, 58] on span "Filters" at bounding box center [102, 55] width 16 height 7
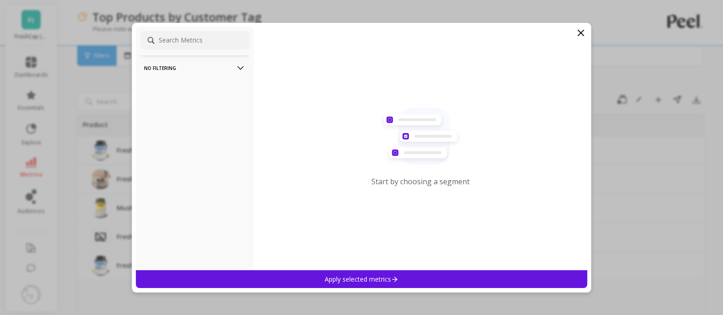
click at [585, 32] on icon at bounding box center [580, 32] width 11 height 11
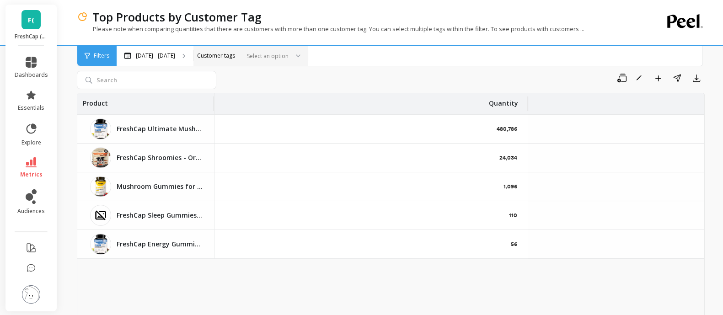
scroll to position [0, 0]
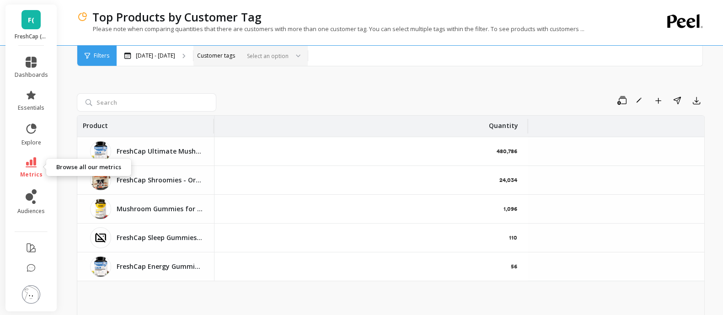
click at [22, 163] on link "metrics" at bounding box center [31, 167] width 33 height 21
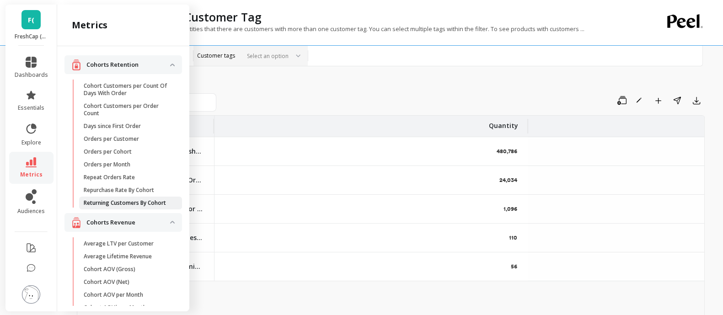
click at [141, 206] on p "Returning Customers By Cohort" at bounding box center [125, 202] width 82 height 7
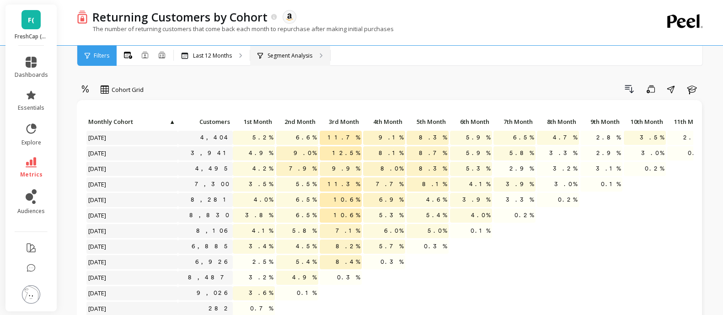
click at [318, 53] on div "Segment Analysis" at bounding box center [290, 56] width 80 height 20
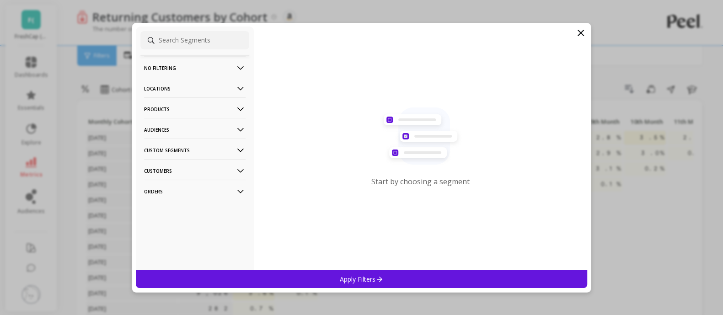
click at [197, 105] on p "Products" at bounding box center [194, 108] width 101 height 23
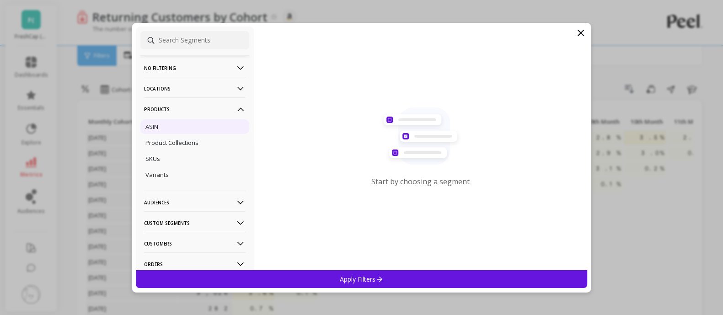
click at [149, 124] on p "ASIN" at bounding box center [151, 127] width 13 height 8
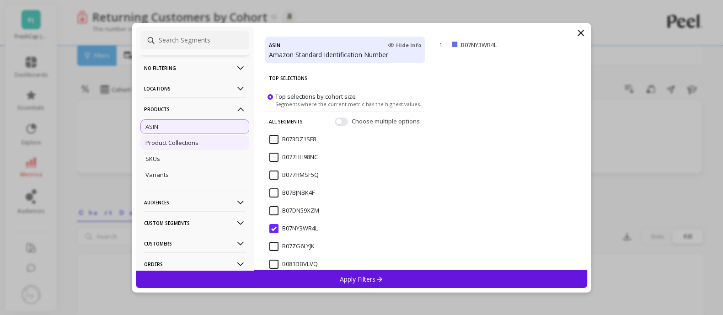
click at [167, 139] on p "Product Collections" at bounding box center [171, 143] width 53 height 8
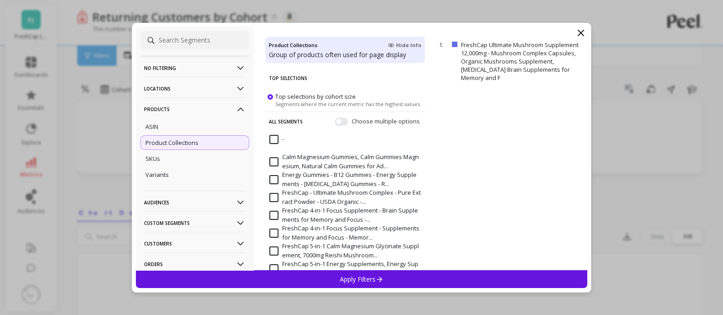
click at [270, 139] on input "-" at bounding box center [276, 139] width 15 height 9
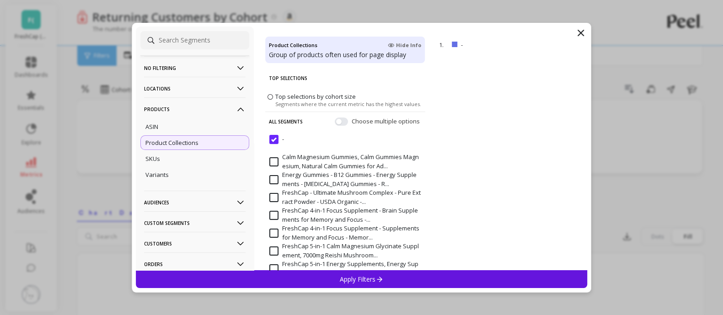
click at [270, 139] on input "-" at bounding box center [276, 139] width 15 height 9
click at [337, 122] on button "button" at bounding box center [341, 121] width 13 height 8
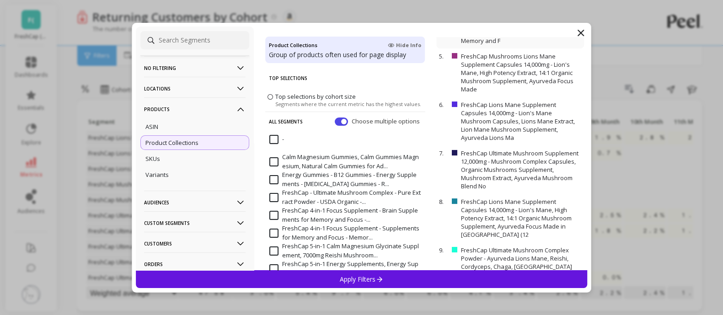
scroll to position [243, 0]
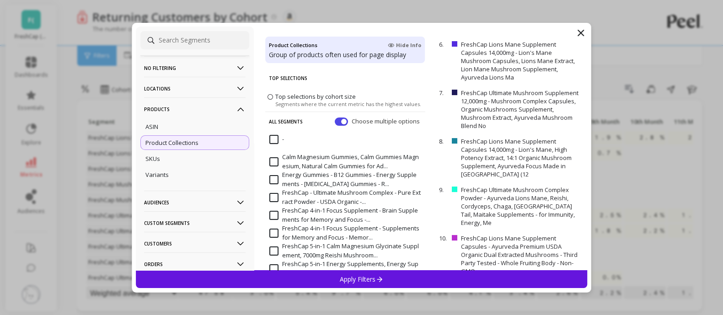
click at [386, 282] on div "Apply Filters" at bounding box center [362, 279] width 452 height 18
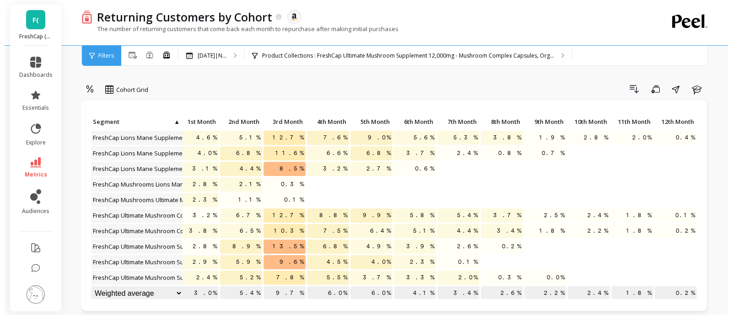
scroll to position [9, 69]
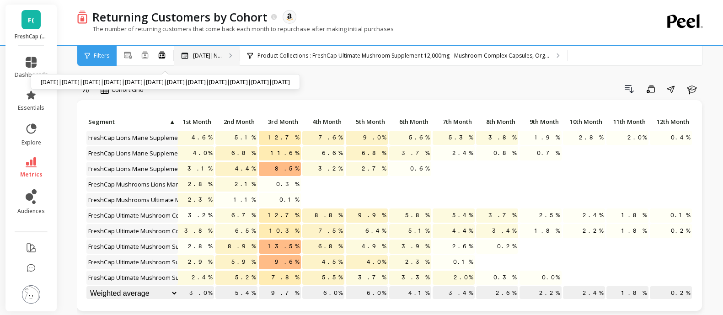
click at [206, 53] on p "Oct 2024|N..." at bounding box center [207, 55] width 29 height 7
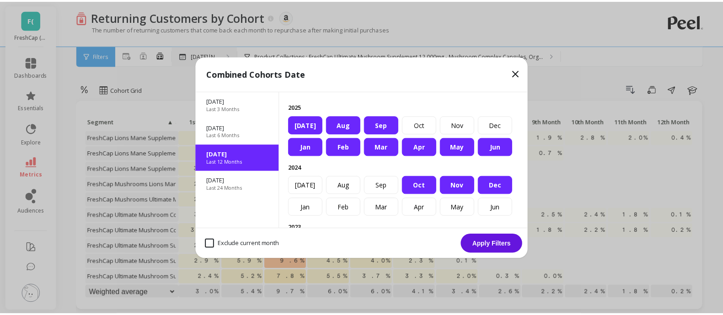
scroll to position [9, 61]
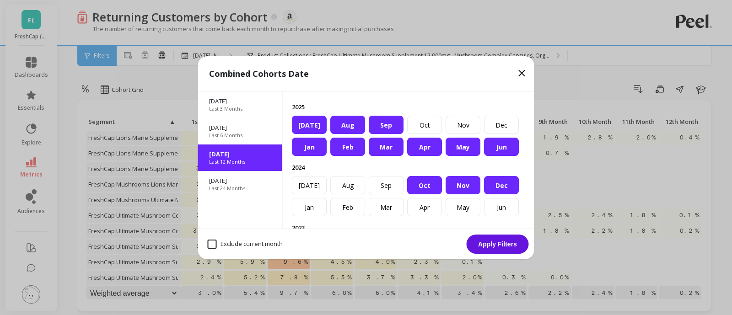
click at [514, 74] on div "Combined Cohorts Date" at bounding box center [366, 73] width 336 height 35
click at [520, 74] on icon at bounding box center [521, 72] width 5 height 5
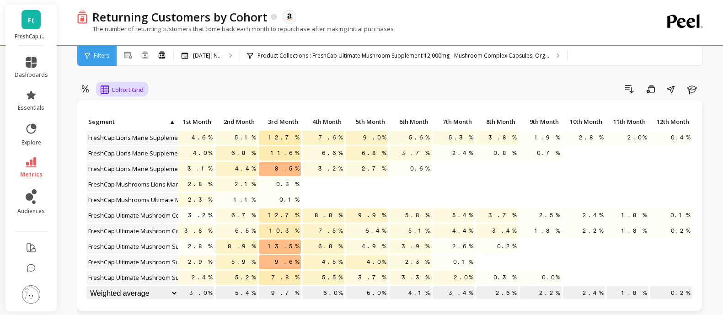
click at [116, 90] on span "Cohort Grid" at bounding box center [128, 89] width 32 height 9
click at [144, 57] on icon at bounding box center [145, 54] width 6 height 7
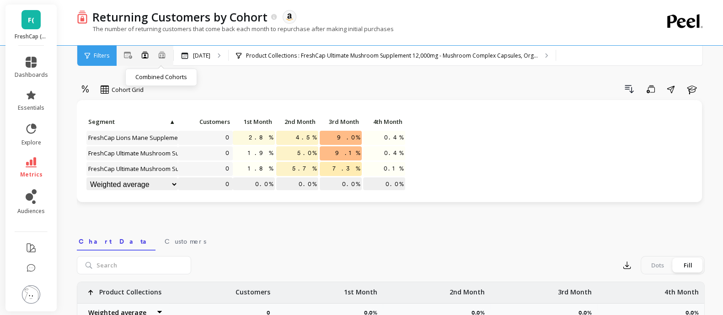
click at [158, 55] on icon at bounding box center [162, 55] width 8 height 8
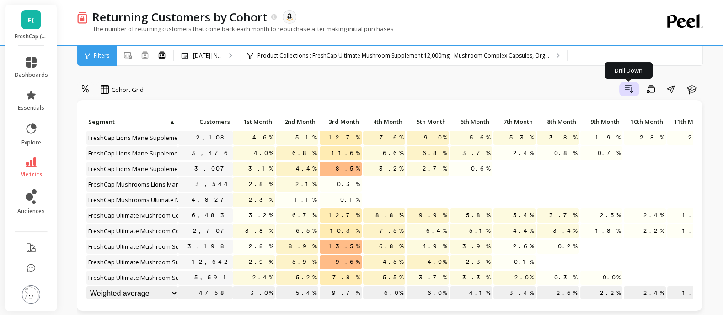
click at [624, 88] on icon "button" at bounding box center [629, 89] width 11 height 11
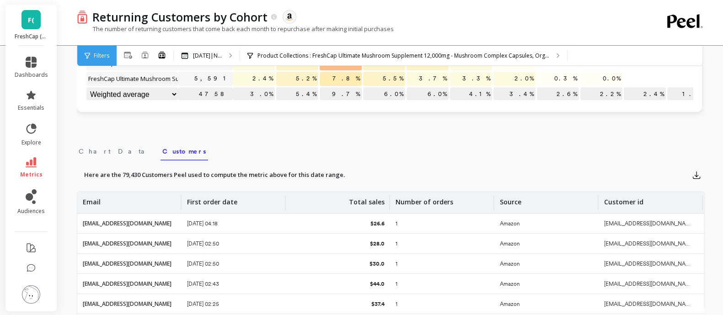
scroll to position [198, 0]
click at [694, 178] on icon "button" at bounding box center [696, 175] width 7 height 7
click at [651, 202] on span "CSV" at bounding box center [647, 200] width 13 height 9
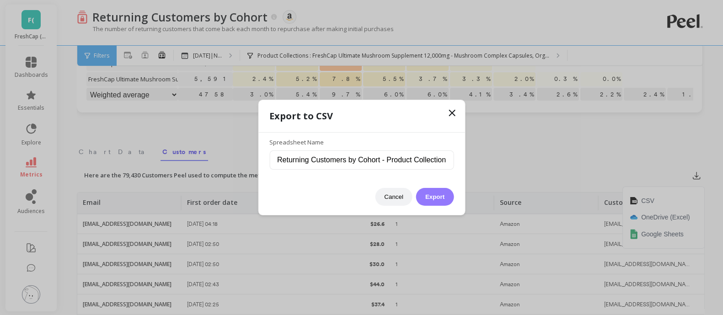
click at [440, 200] on button "Export" at bounding box center [434, 197] width 37 height 18
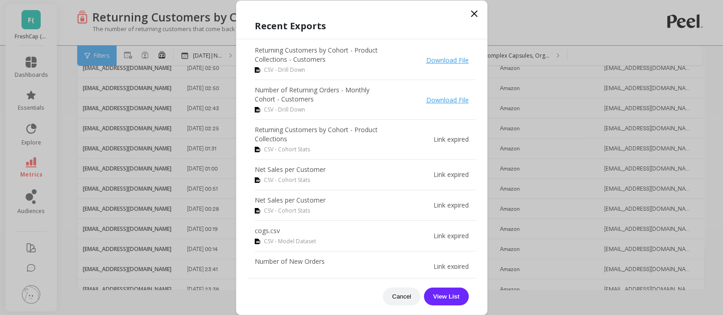
click at [434, 58] on link "Download File" at bounding box center [447, 60] width 43 height 9
click at [472, 10] on icon at bounding box center [474, 13] width 11 height 11
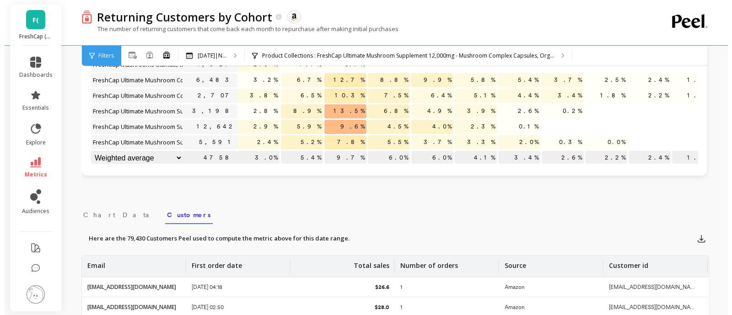
scroll to position [135, 0]
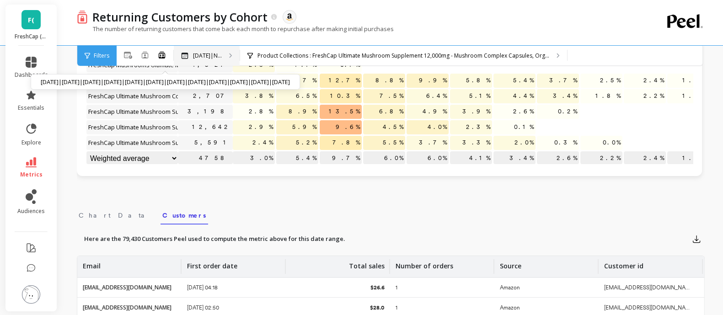
click at [203, 56] on p "Oct 2024|N..." at bounding box center [207, 55] width 29 height 7
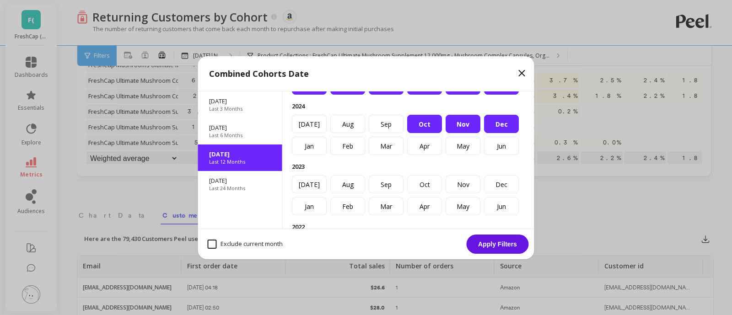
scroll to position [59, 0]
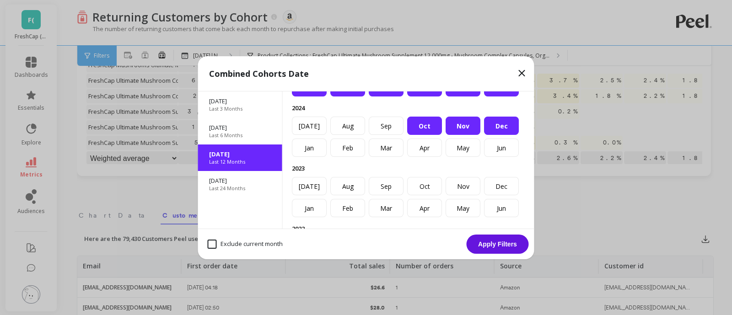
click at [442, 135] on div "Oct" at bounding box center [424, 126] width 35 height 18
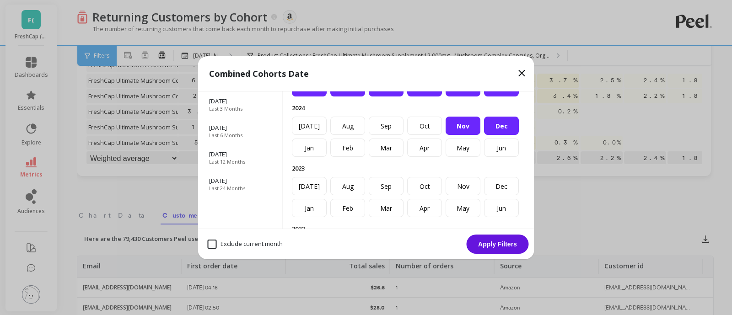
click at [484, 135] on div "Dec" at bounding box center [501, 126] width 35 height 18
click at [445, 135] on div "Nov" at bounding box center [462, 126] width 35 height 18
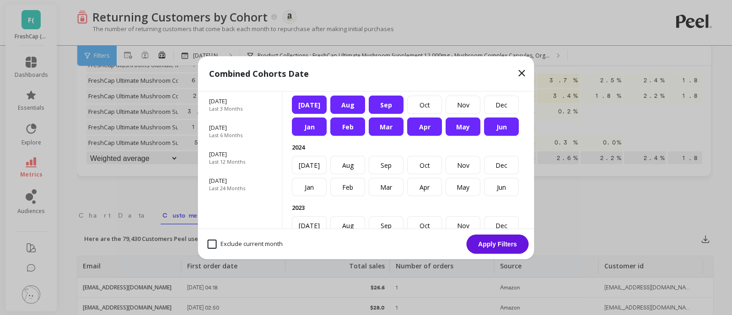
scroll to position [17, 0]
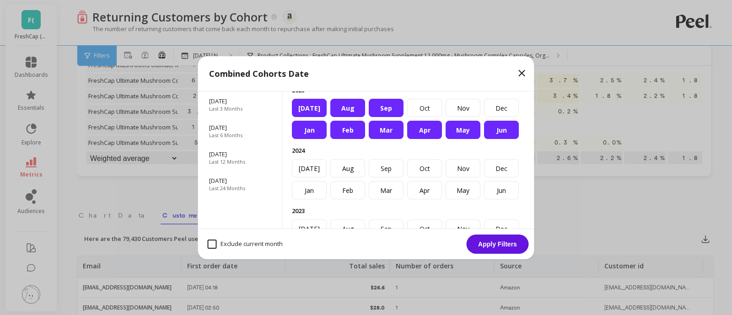
click at [304, 139] on div "Jan" at bounding box center [309, 130] width 35 height 18
click at [484, 127] on div "Jun" at bounding box center [501, 130] width 35 height 18
click at [326, 117] on div "Jul" at bounding box center [309, 108] width 35 height 18
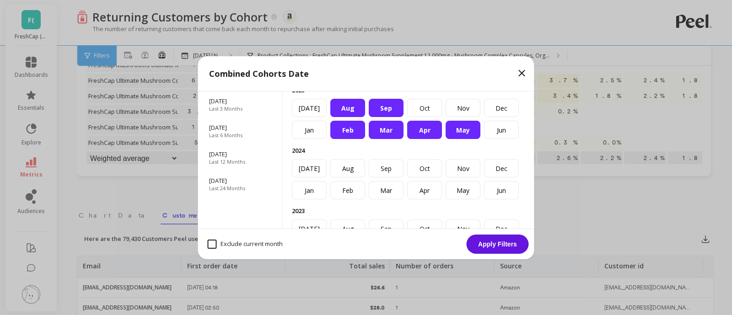
click at [365, 117] on div "Aug" at bounding box center [347, 108] width 35 height 18
click at [403, 117] on div "Sep" at bounding box center [385, 108] width 35 height 18
click at [497, 245] on button "Apply Filters" at bounding box center [497, 244] width 62 height 19
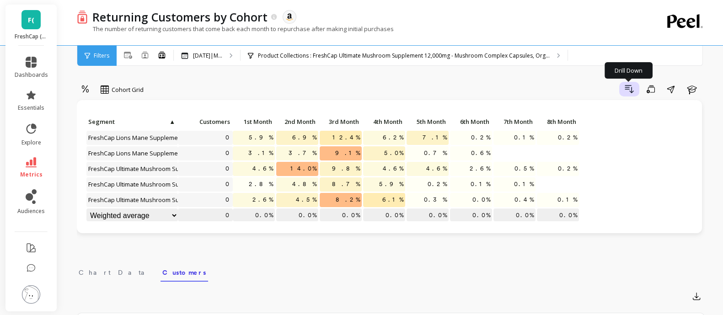
click at [625, 89] on icon "button" at bounding box center [629, 88] width 8 height 7
click at [30, 170] on link "metrics" at bounding box center [31, 167] width 33 height 21
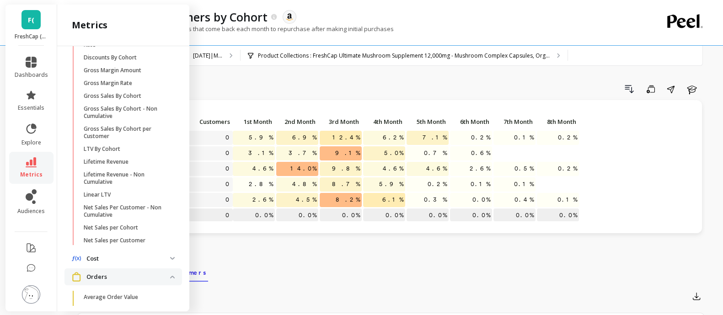
scroll to position [283, 0]
click at [115, 229] on link "Net Sales per Cohort" at bounding box center [130, 227] width 103 height 13
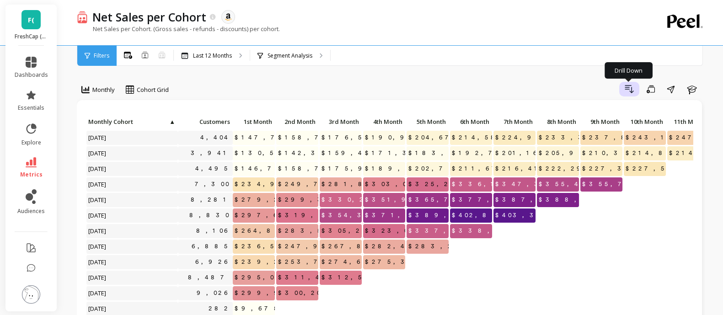
click at [626, 91] on icon "button" at bounding box center [629, 89] width 11 height 11
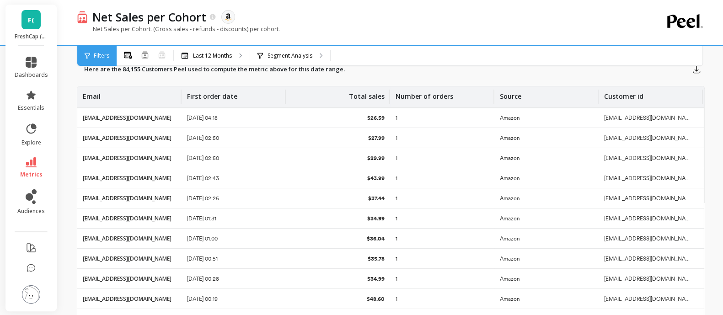
scroll to position [336, 0]
click at [230, 53] on p "Last 12 Months" at bounding box center [212, 55] width 39 height 7
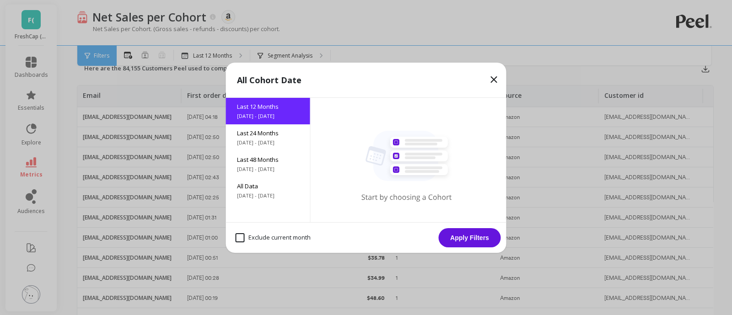
click at [496, 77] on icon at bounding box center [493, 79] width 11 height 11
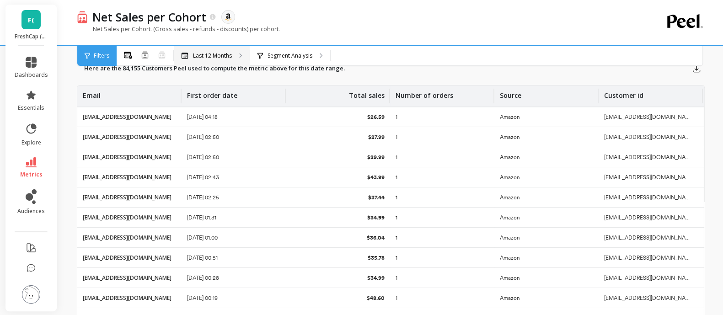
click at [185, 53] on icon at bounding box center [185, 56] width 6 height 6
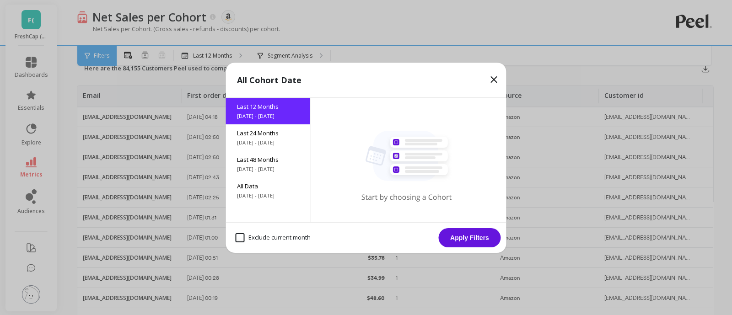
click at [409, 150] on rect at bounding box center [419, 155] width 58 height 11
click at [490, 77] on icon at bounding box center [493, 79] width 11 height 11
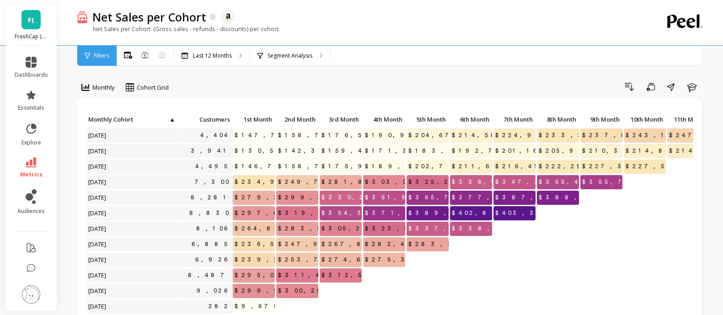
scroll to position [0, 0]
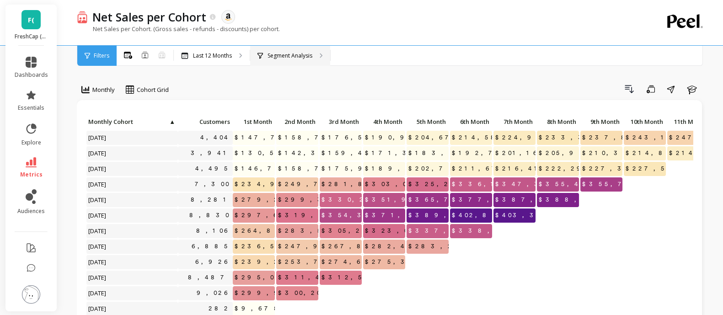
click at [302, 53] on p "Segment Analysis" at bounding box center [289, 55] width 45 height 7
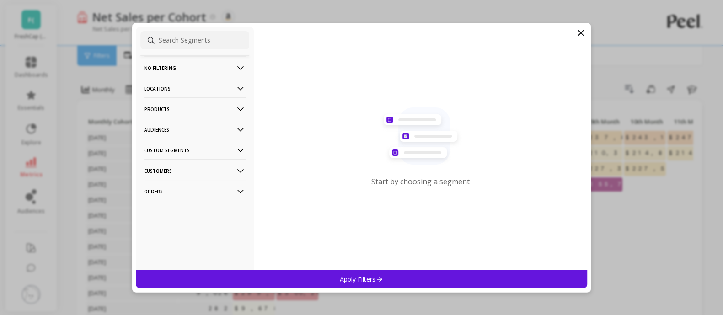
click at [204, 150] on p "Custom Segments" at bounding box center [194, 150] width 101 height 23
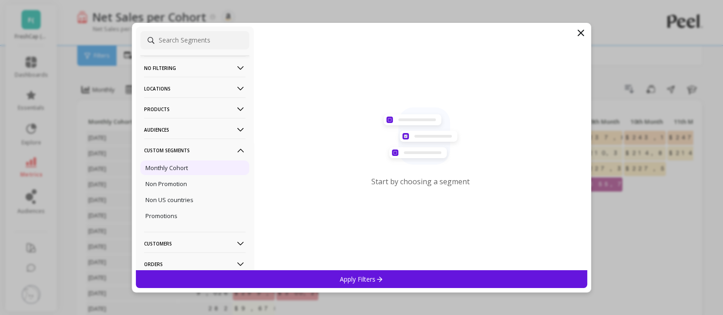
click at [166, 168] on p "Monthly Cohort" at bounding box center [166, 168] width 43 height 8
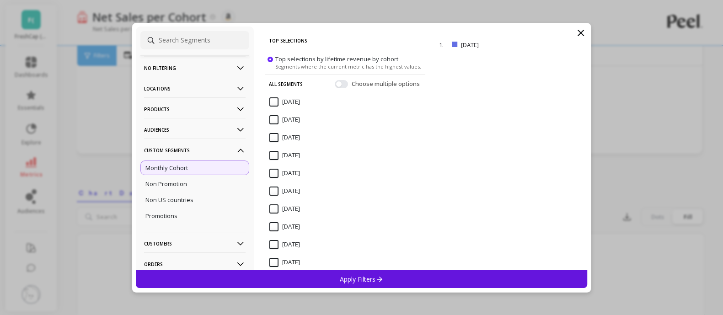
click at [410, 277] on div "Apply Filters" at bounding box center [362, 279] width 452 height 18
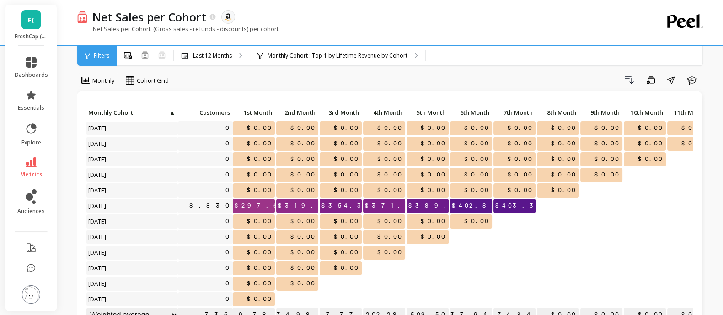
scroll to position [9, 0]
click at [629, 80] on icon "button" at bounding box center [629, 80] width 11 height 11
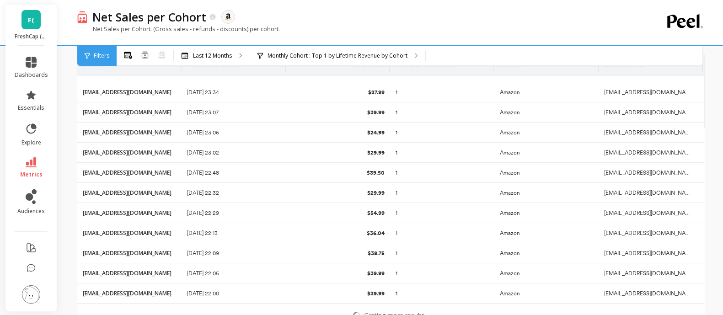
scroll to position [0, 0]
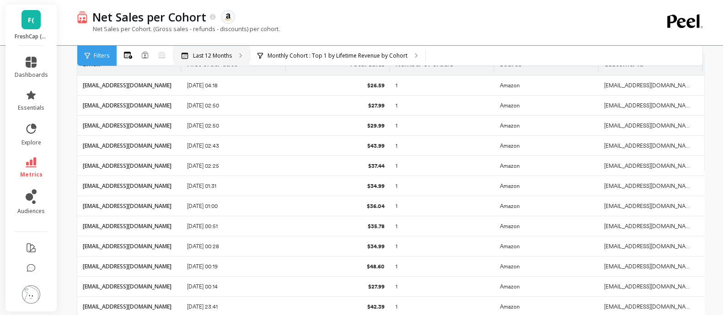
click at [196, 53] on p "Last 12 Months" at bounding box center [212, 55] width 39 height 7
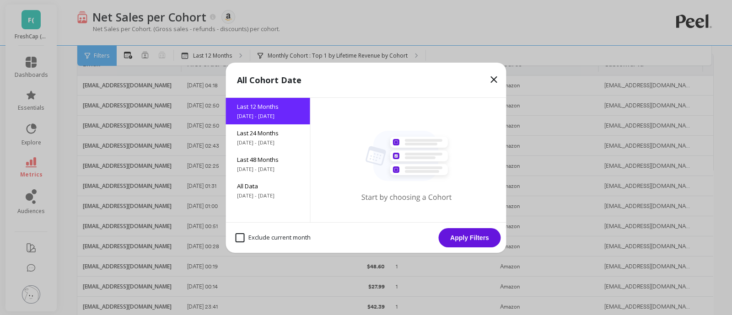
click at [491, 79] on icon at bounding box center [493, 79] width 11 height 11
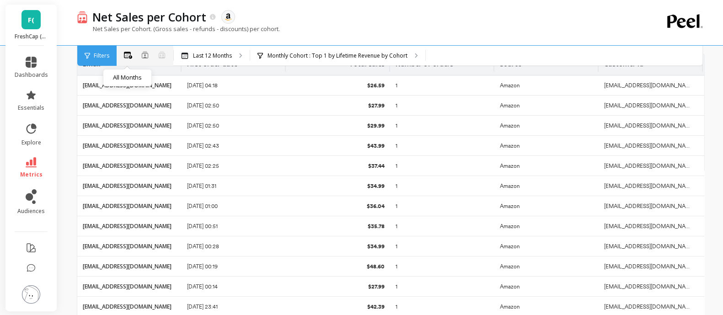
click at [124, 56] on icon at bounding box center [128, 55] width 8 height 7
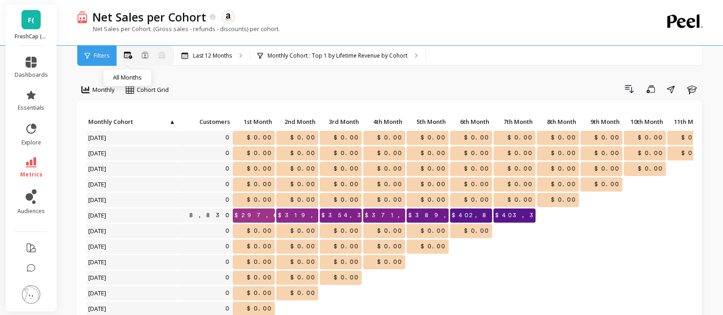
click at [128, 53] on icon at bounding box center [128, 55] width 8 height 7
click at [134, 90] on icon at bounding box center [130, 89] width 8 height 8
click at [142, 58] on button at bounding box center [144, 55] width 7 height 9
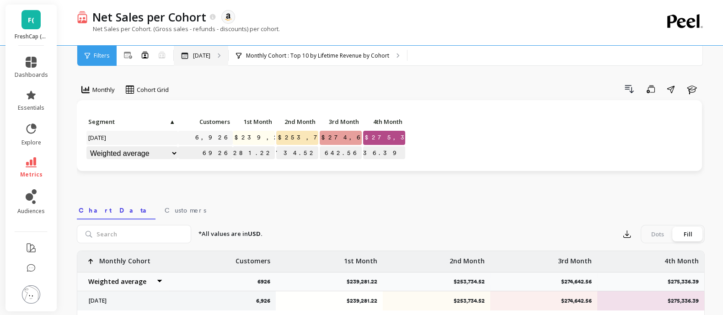
click at [203, 53] on p "[DATE]" at bounding box center [201, 55] width 17 height 7
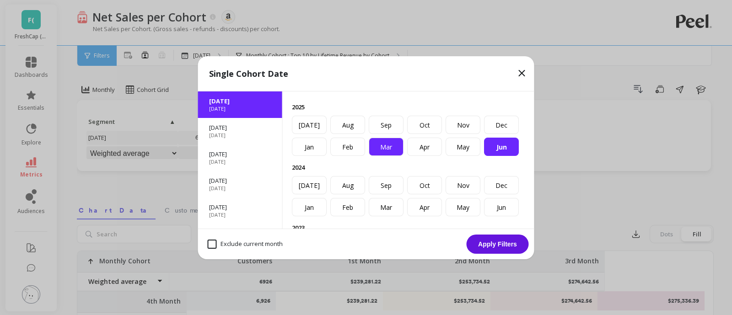
click at [384, 156] on div "Mar" at bounding box center [385, 147] width 35 height 18
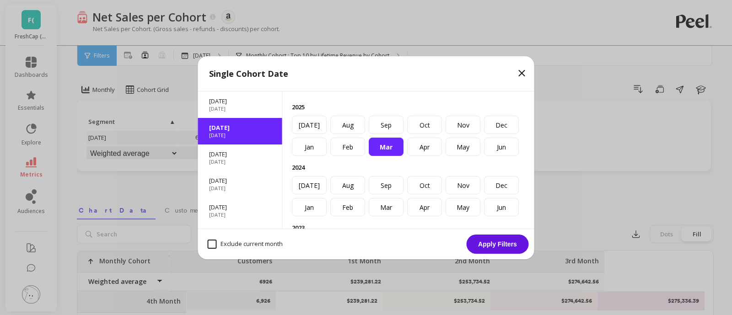
click at [483, 250] on button "Apply Filters" at bounding box center [497, 244] width 62 height 19
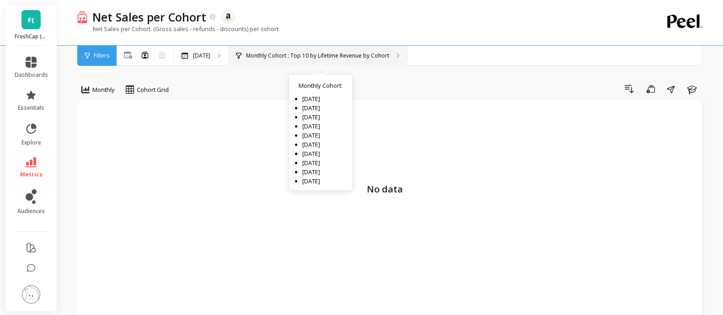
click at [386, 58] on p "Monthly Cohort : Top 10 by Lifetime Revenue by Cohort" at bounding box center [317, 55] width 143 height 7
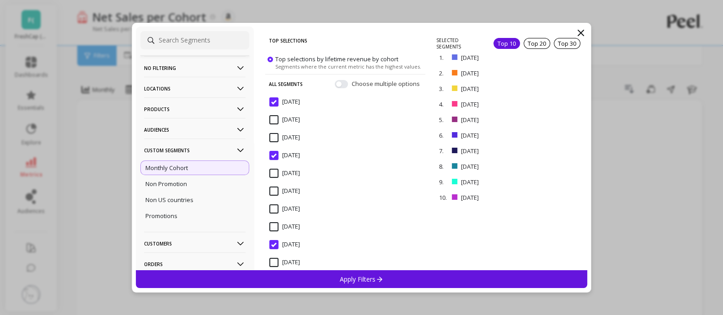
click at [176, 62] on p "No filtering" at bounding box center [194, 67] width 101 height 23
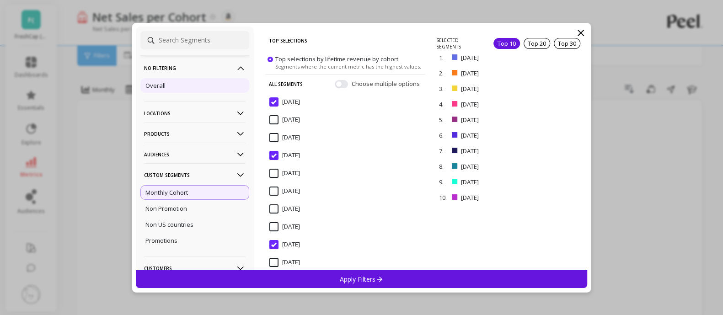
click at [162, 83] on p "Overall" at bounding box center [155, 85] width 20 height 8
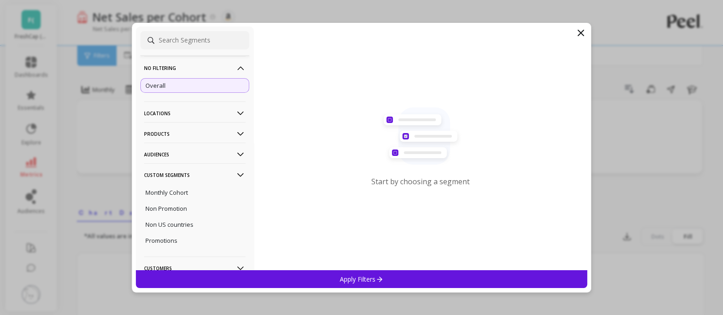
click at [401, 281] on div "Apply Filters" at bounding box center [362, 279] width 452 height 18
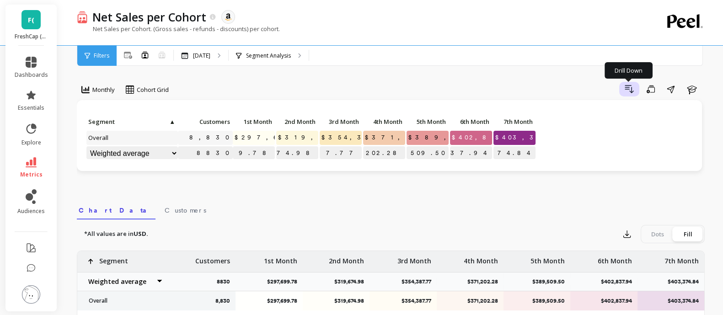
click at [622, 90] on button "Drill Down" at bounding box center [629, 89] width 20 height 15
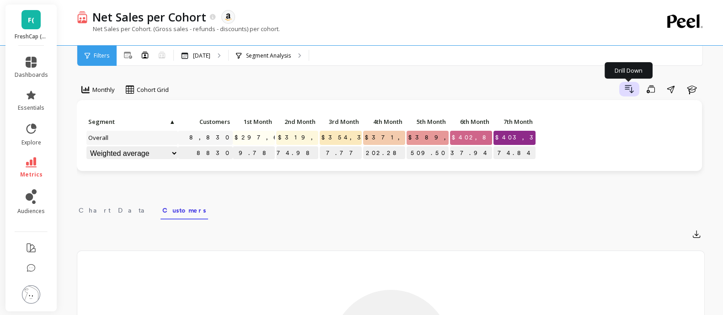
click at [629, 88] on icon "button" at bounding box center [629, 89] width 11 height 11
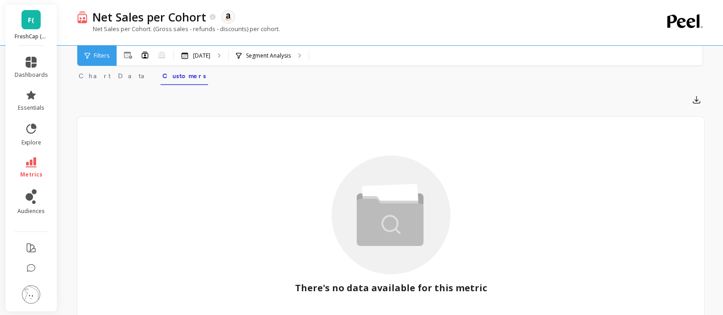
scroll to position [187, 0]
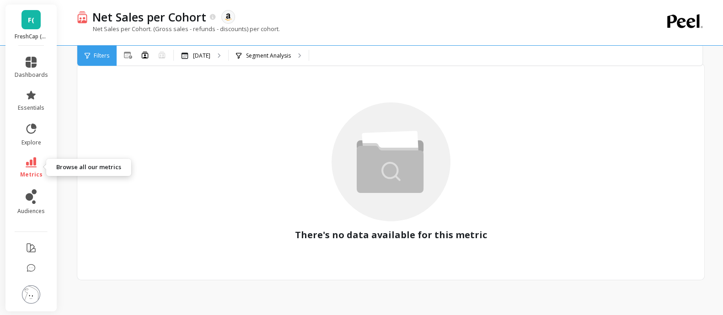
click at [28, 158] on icon at bounding box center [31, 162] width 11 height 10
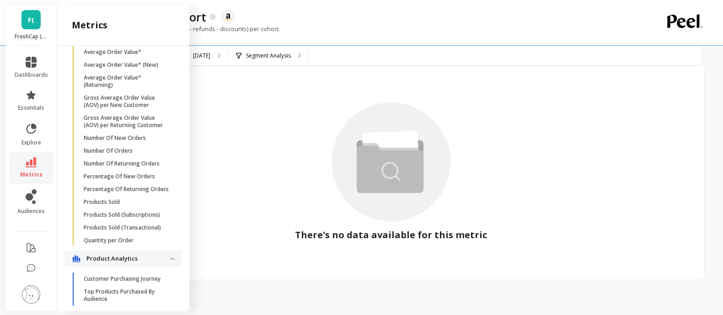
scroll to position [626, 0]
click at [133, 179] on p "Percentage Of New Orders" at bounding box center [119, 175] width 71 height 7
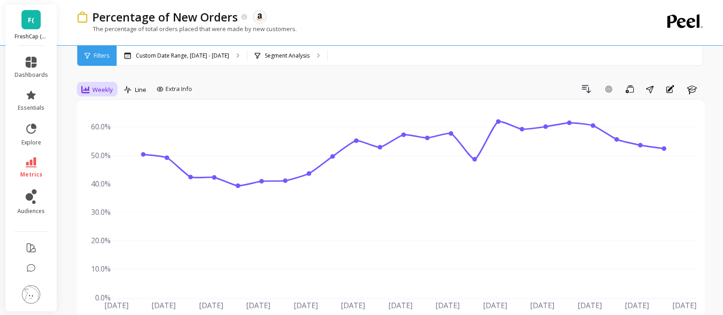
click at [91, 92] on div "Weekly" at bounding box center [97, 89] width 32 height 11
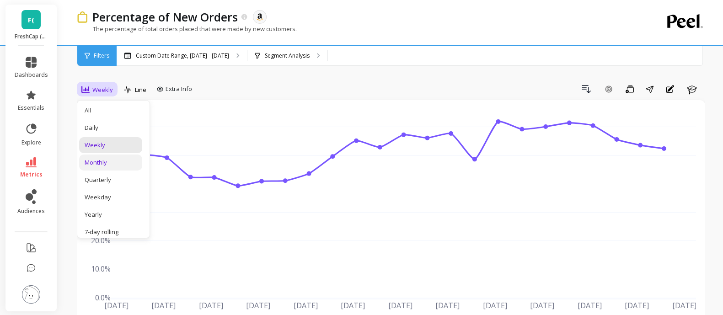
click at [100, 160] on div "Monthly" at bounding box center [111, 162] width 52 height 9
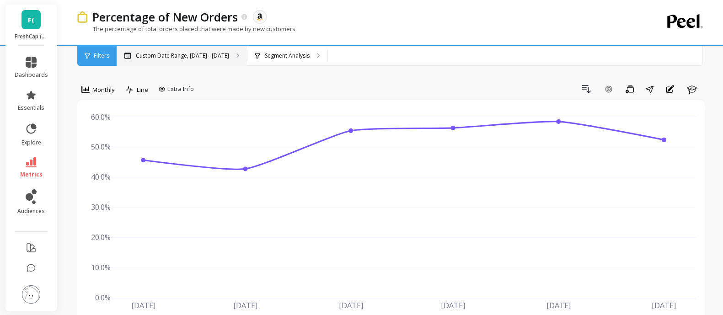
click at [191, 54] on p "Custom Date Range, [DATE] - [DATE]" at bounding box center [182, 55] width 93 height 7
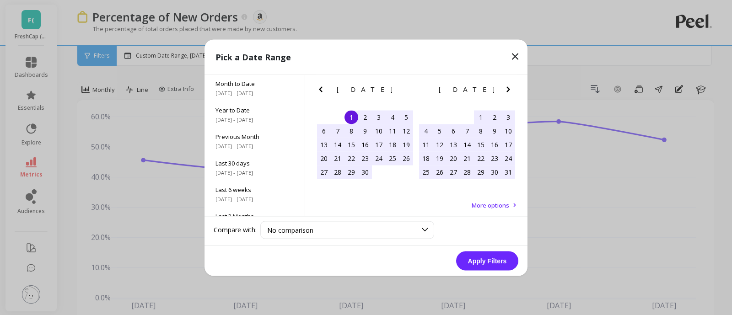
click at [319, 88] on icon "Previous Month" at bounding box center [320, 89] width 11 height 11
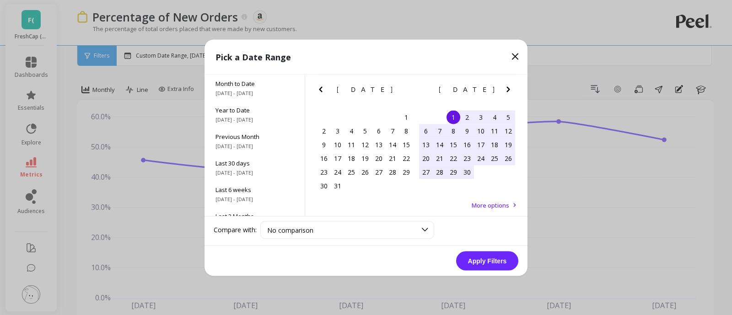
click at [319, 88] on icon "Previous Month" at bounding box center [320, 89] width 11 height 11
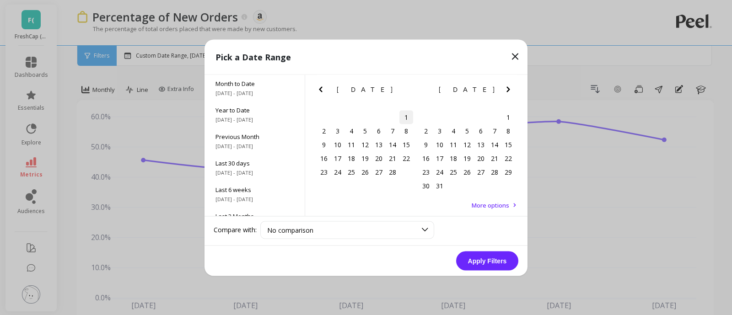
click at [405, 119] on div "1" at bounding box center [406, 117] width 14 height 14
click at [510, 92] on icon "Next Month" at bounding box center [507, 89] width 11 height 11
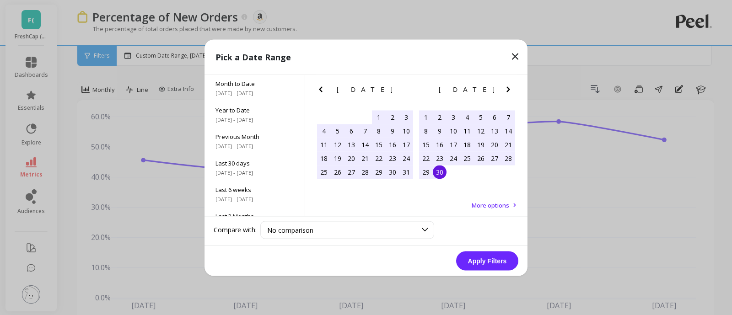
click at [441, 172] on div "30" at bounding box center [440, 172] width 14 height 14
click at [501, 264] on button "Apply Filters" at bounding box center [487, 260] width 62 height 19
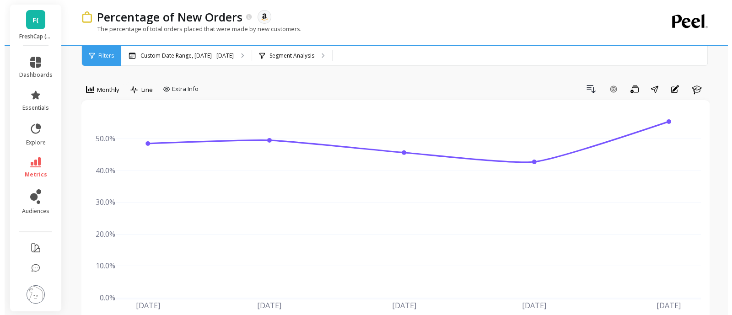
scroll to position [9, 0]
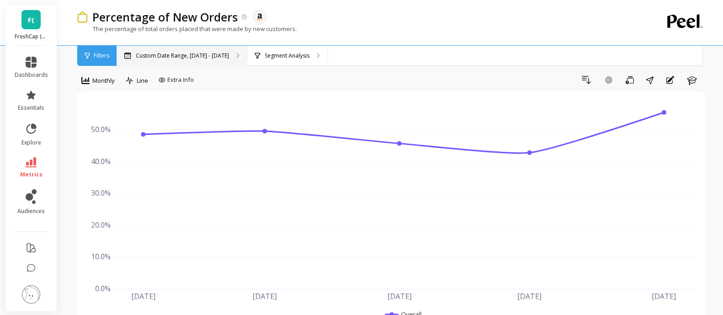
click at [199, 55] on p "Custom Date Range, Feb 1 - Jun 30" at bounding box center [182, 55] width 93 height 7
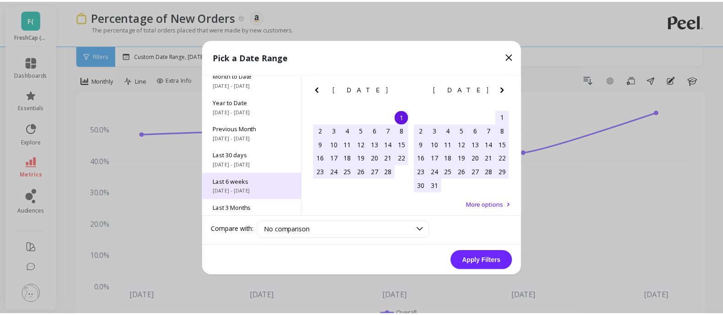
scroll to position [5, 0]
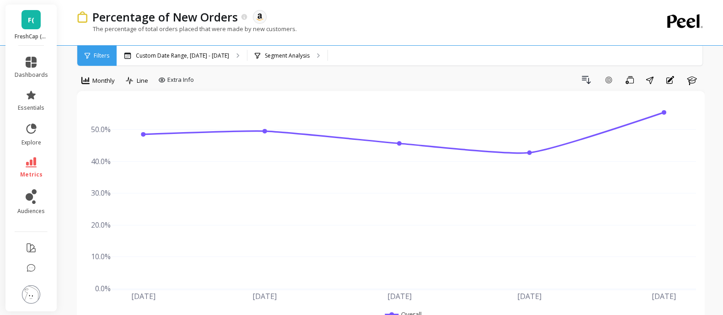
drag, startPoint x: 584, startPoint y: 51, endPoint x: 397, endPoint y: 48, distance: 187.5
click at [38, 166] on link "metrics" at bounding box center [31, 167] width 33 height 21
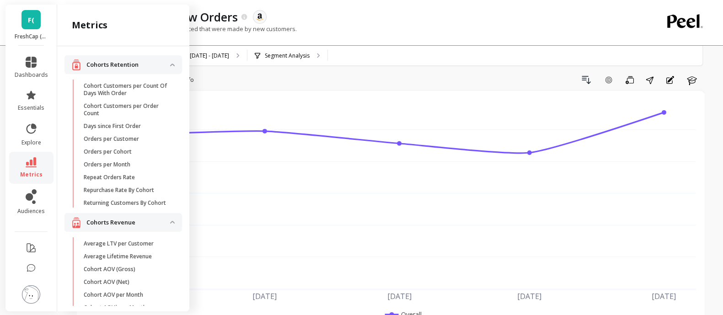
scroll to position [626, 0]
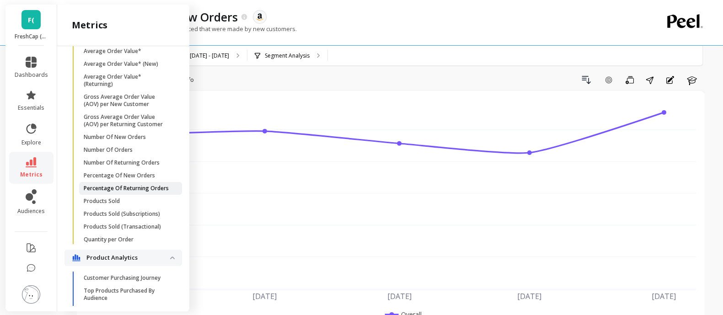
click at [95, 192] on p "Percentage Of Returning Orders" at bounding box center [126, 188] width 85 height 7
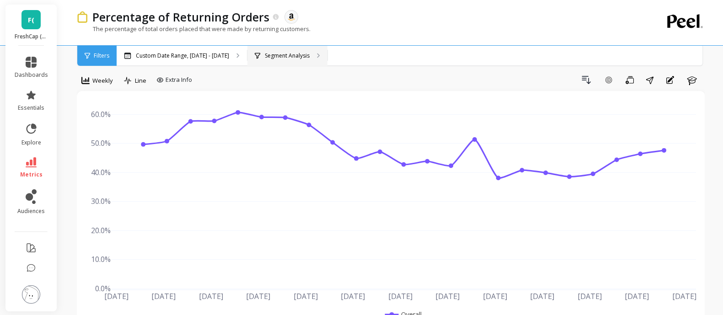
click at [265, 53] on p "Segment Analysis" at bounding box center [287, 55] width 45 height 7
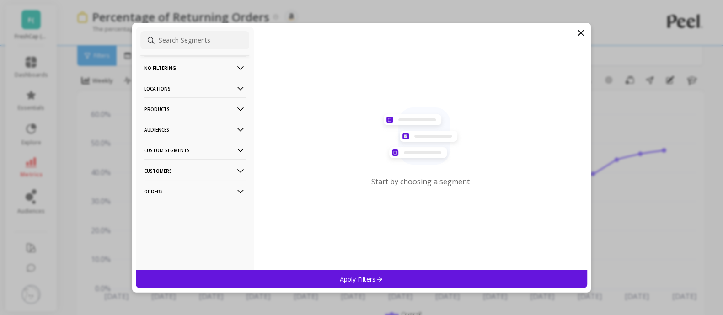
click at [215, 146] on p "Custom Segments" at bounding box center [194, 150] width 101 height 23
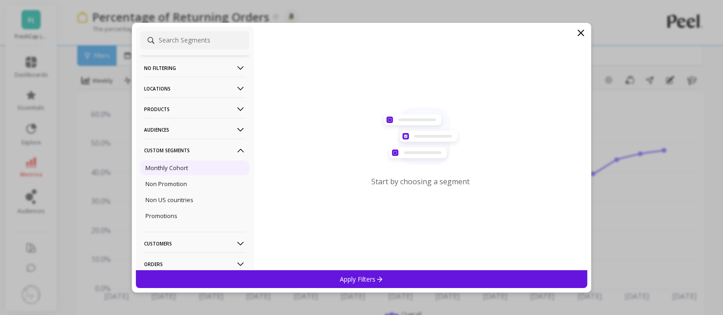
click at [161, 168] on p "Monthly Cohort" at bounding box center [166, 168] width 43 height 8
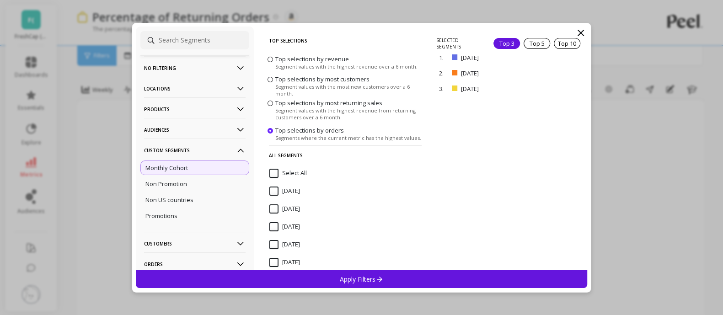
click at [276, 175] on input "Select All" at bounding box center [287, 173] width 37 height 9
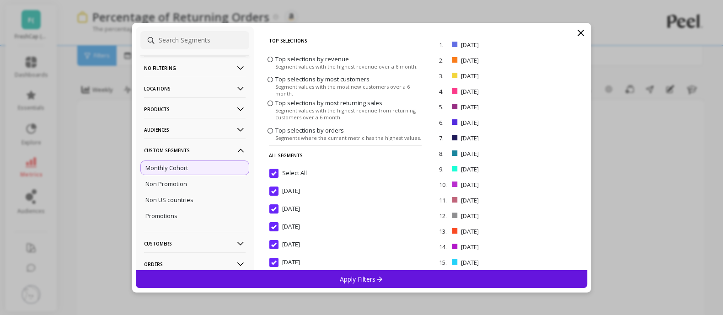
click at [276, 175] on input "Select All" at bounding box center [287, 173] width 37 height 9
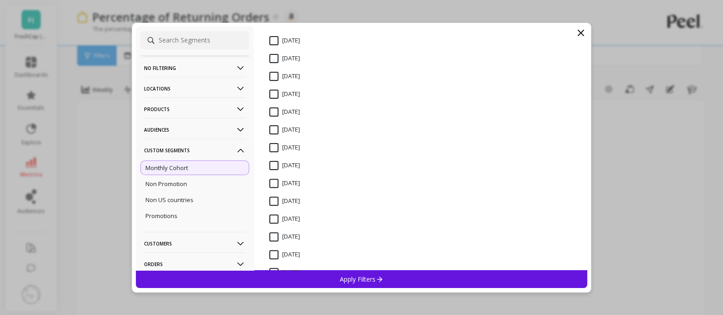
scroll to position [397, 0]
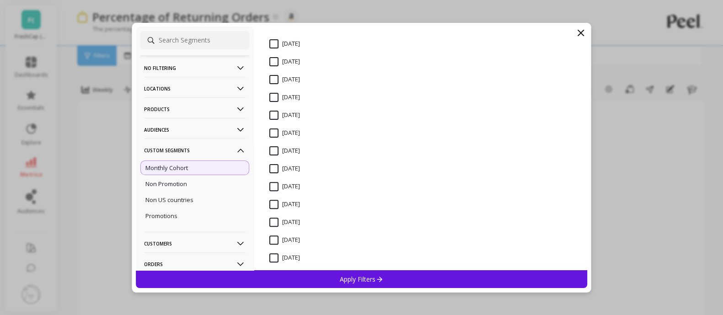
click at [274, 169] on input "[DATE]" at bounding box center [284, 168] width 31 height 9
click at [386, 280] on div "Apply Filters" at bounding box center [362, 279] width 452 height 18
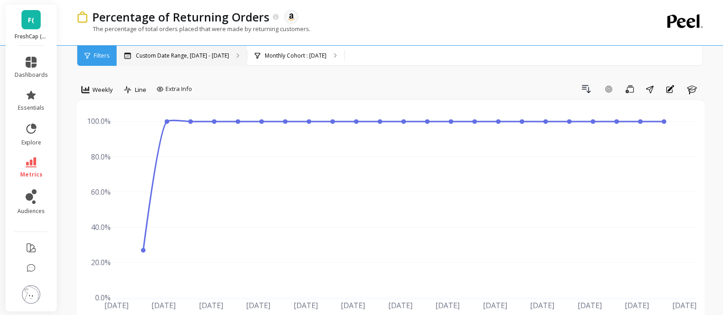
click at [205, 56] on p "Custom Date Range, [DATE] - [DATE]" at bounding box center [182, 55] width 93 height 7
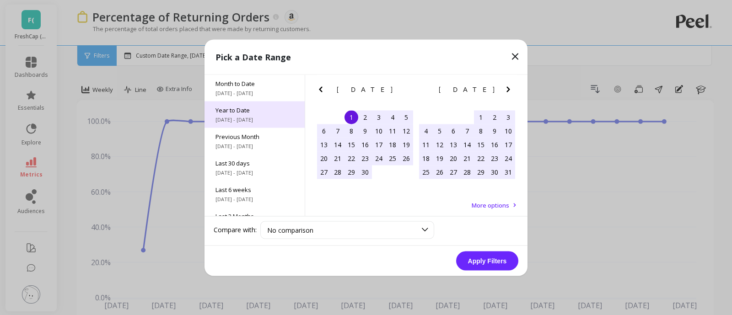
click at [238, 110] on span "Year to Date" at bounding box center [254, 110] width 78 height 8
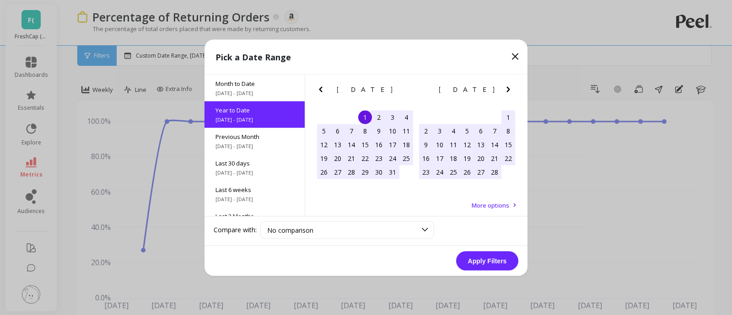
click at [478, 257] on button "Apply Filters" at bounding box center [487, 260] width 62 height 19
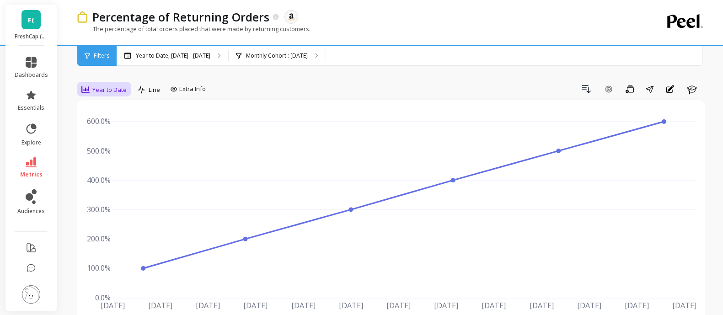
click at [105, 86] on span "Year to Date" at bounding box center [109, 89] width 34 height 9
click at [98, 160] on div "Monthly" at bounding box center [111, 162] width 52 height 9
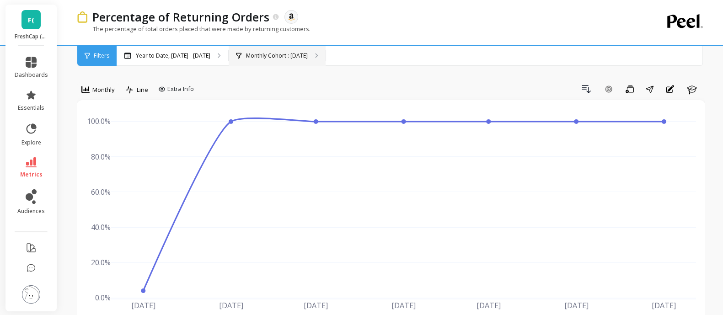
click at [295, 56] on p "Monthly Cohort : March 2025" at bounding box center [277, 55] width 62 height 7
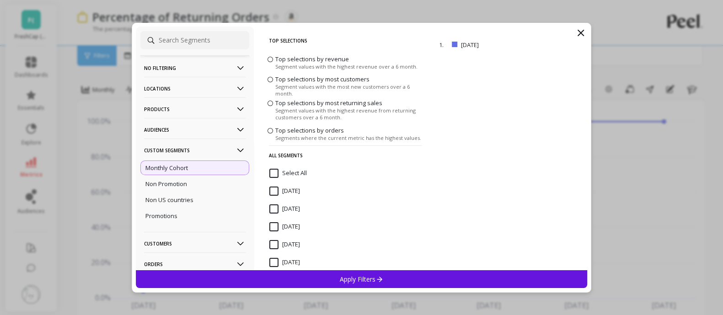
click at [267, 57] on label "Top selections by revenue Segment values with the highest revenue over a 6 mont…" at bounding box center [342, 61] width 150 height 15
click at [0, 0] on input "Top selections by revenue Segment values with the highest revenue over a 6 mont…" at bounding box center [0, 0] width 0 height 0
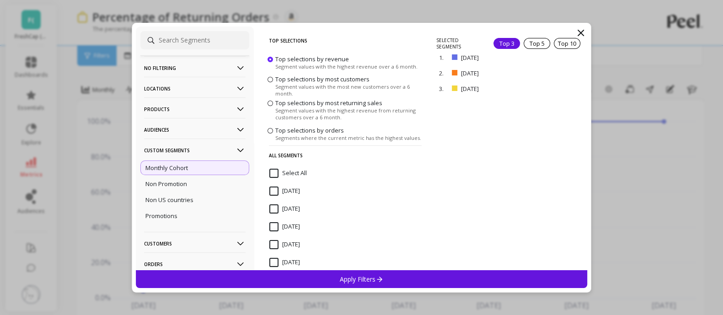
click at [501, 40] on div "Top 3" at bounding box center [506, 43] width 27 height 11
click at [447, 278] on div "Apply Filters" at bounding box center [362, 279] width 452 height 18
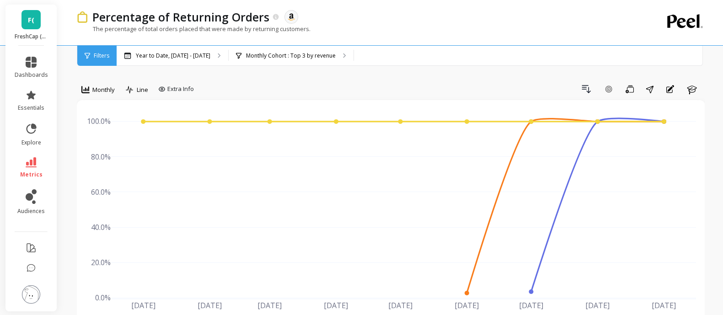
scroll to position [0, 0]
click at [35, 171] on span "metrics" at bounding box center [31, 174] width 22 height 7
click at [395, 37] on div "The percentage of total orders placed that were made by returning customers." at bounding box center [353, 33] width 553 height 17
click at [314, 56] on p "Monthly Cohort : Top 3 by revenue" at bounding box center [291, 55] width 90 height 7
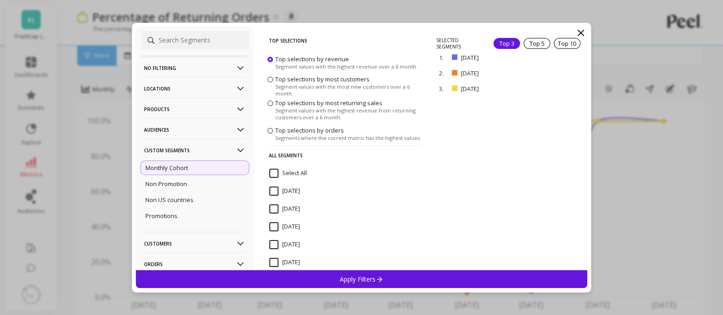
click at [272, 170] on input "Select All" at bounding box center [287, 173] width 37 height 9
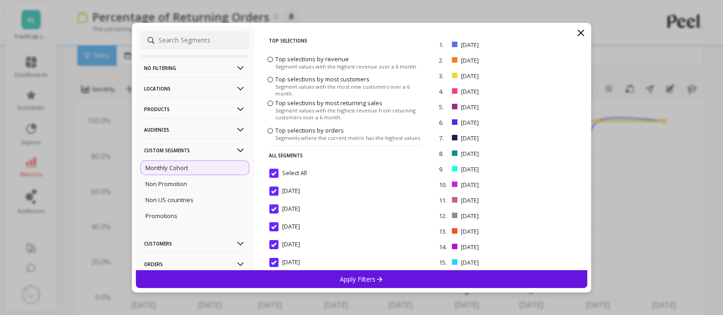
click at [272, 170] on input "Select All" at bounding box center [287, 173] width 37 height 9
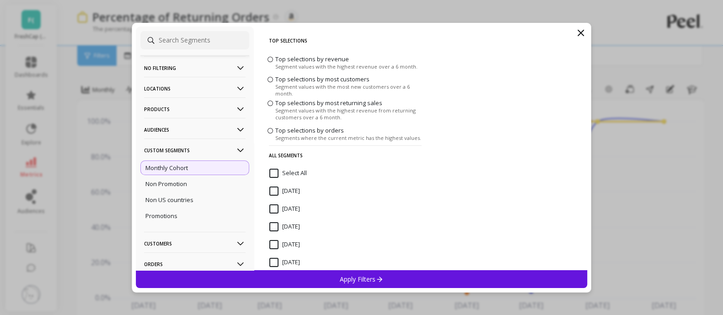
click at [268, 131] on span at bounding box center [269, 130] width 5 height 5
click at [0, 0] on input "Top selections by orders Segments where the current metric has the highest valu…" at bounding box center [0, 0] width 0 height 0
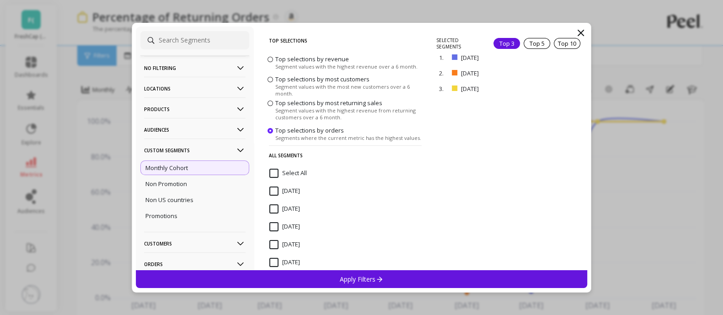
click at [469, 280] on div "Apply Filters" at bounding box center [362, 279] width 452 height 18
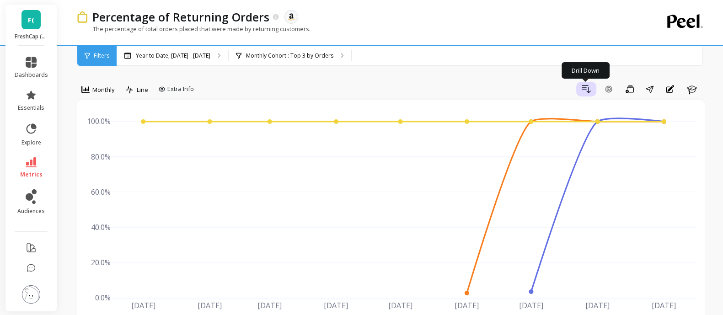
click at [586, 85] on icon "button" at bounding box center [586, 89] width 11 height 11
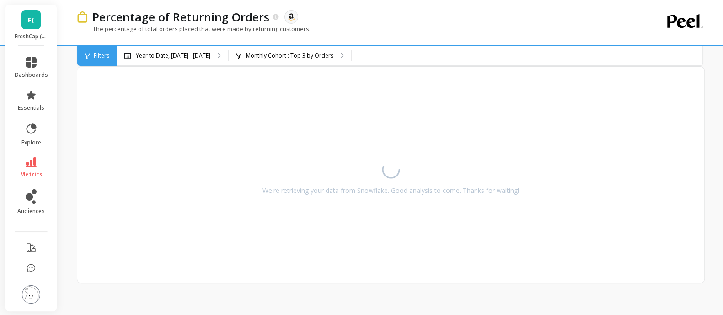
scroll to position [347, 0]
